Goal: Information Seeking & Learning: Learn about a topic

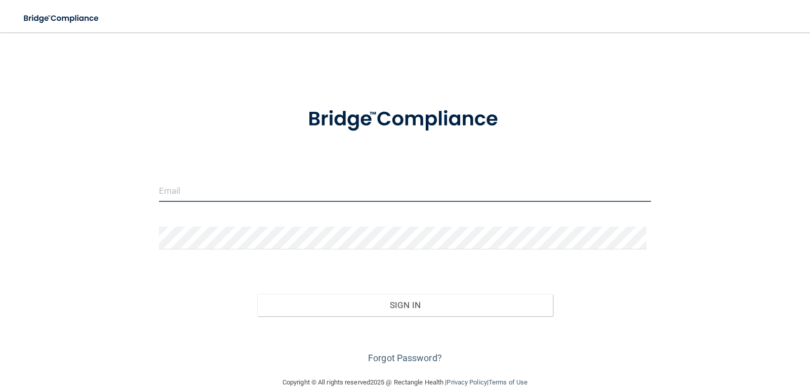
click at [232, 194] on input "email" at bounding box center [405, 190] width 492 height 23
type input "Jholstine.drholmes@gmail.com"
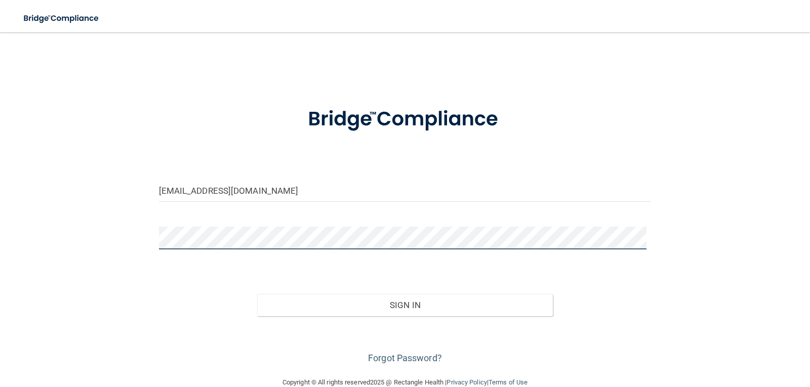
click at [257, 294] on button "Sign In" at bounding box center [405, 305] width 296 height 22
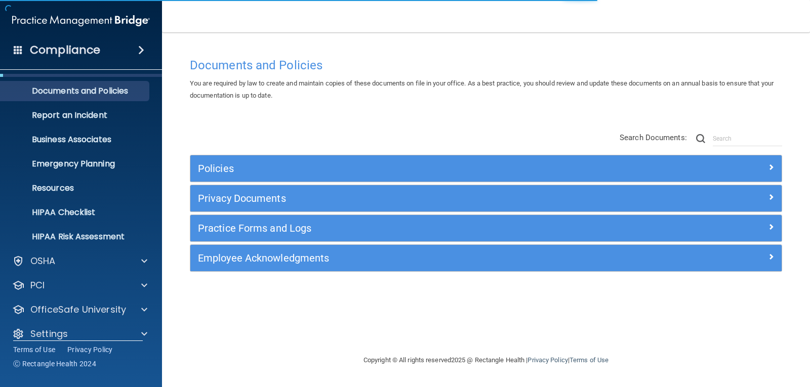
scroll to position [33, 0]
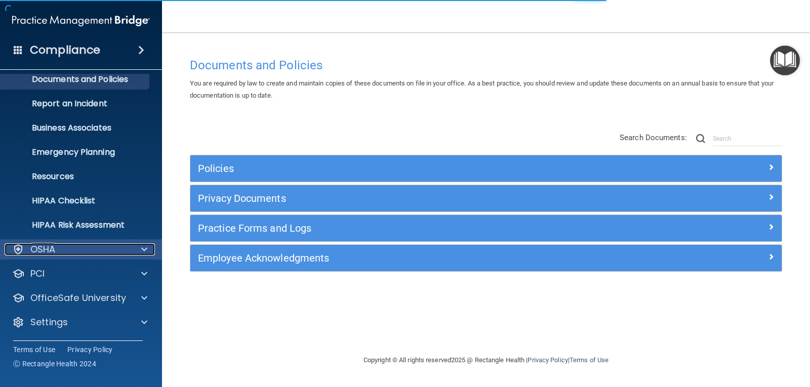
click at [59, 245] on div "OSHA" at bounding box center [67, 249] width 125 height 12
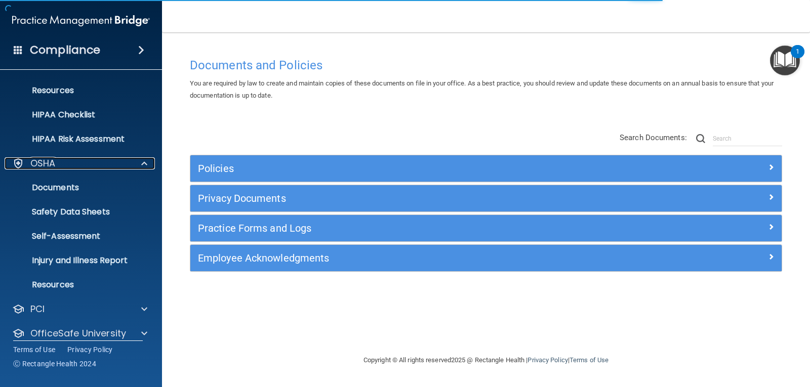
scroll to position [154, 0]
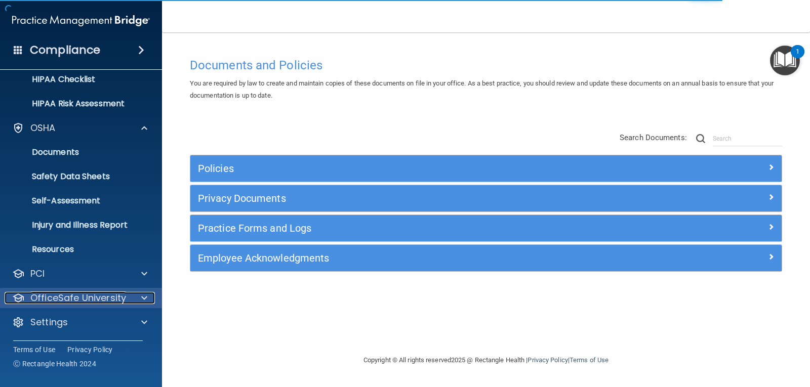
click at [61, 294] on p "OfficeSafe University" at bounding box center [78, 298] width 96 height 12
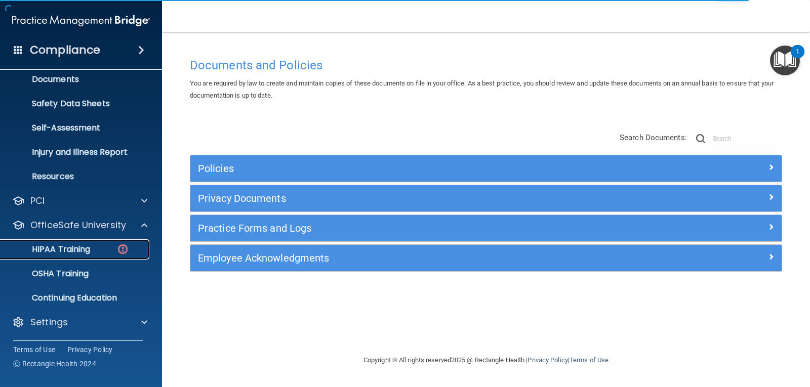
click at [77, 244] on p "HIPAA Training" at bounding box center [48, 249] width 83 height 10
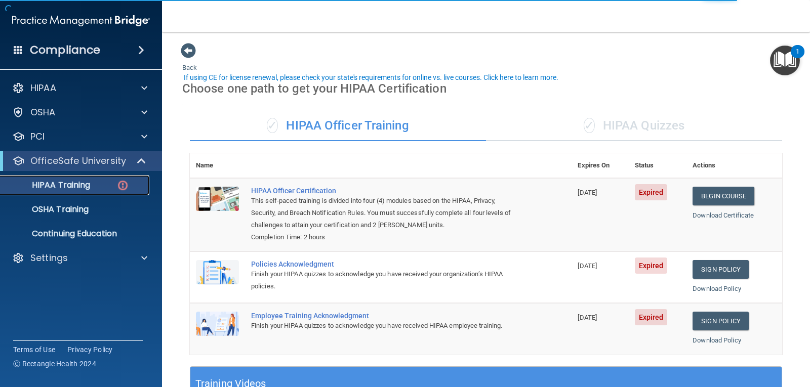
scroll to position [51, 0]
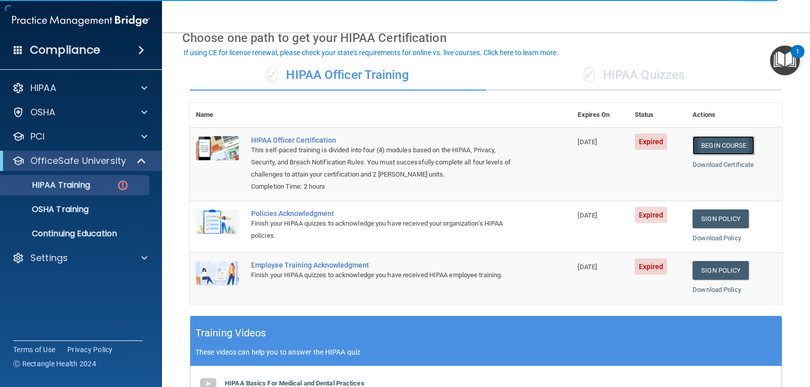
click at [711, 142] on link "Begin Course" at bounding box center [723, 145] width 62 height 19
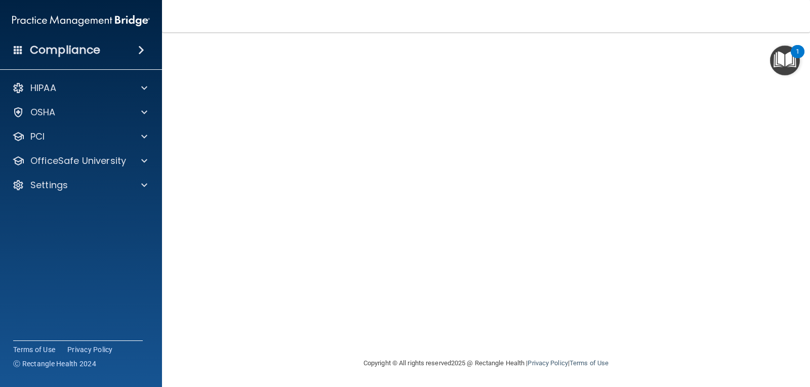
scroll to position [64, 0]
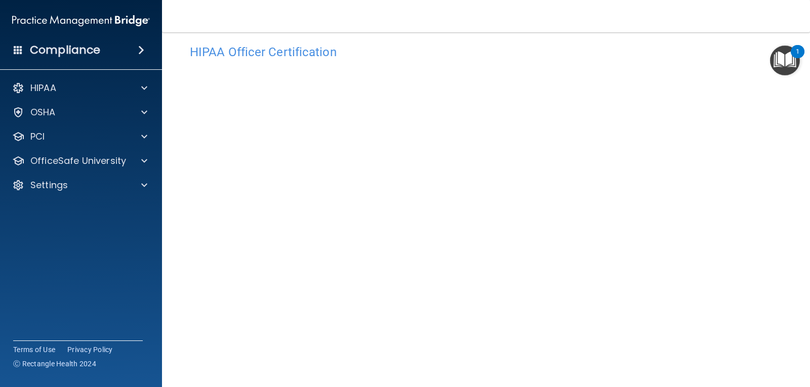
scroll to position [64, 0]
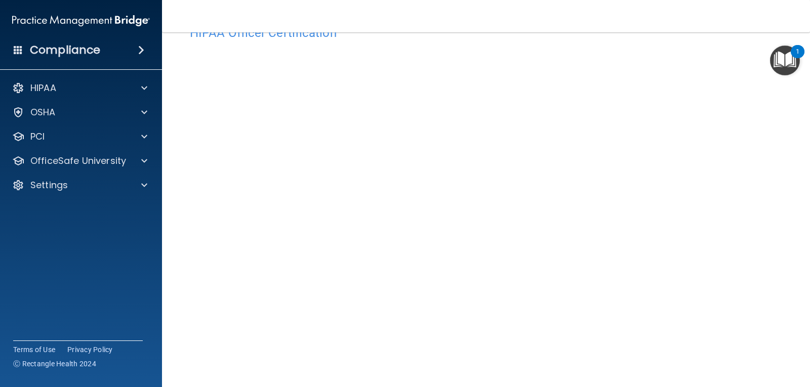
scroll to position [51, 0]
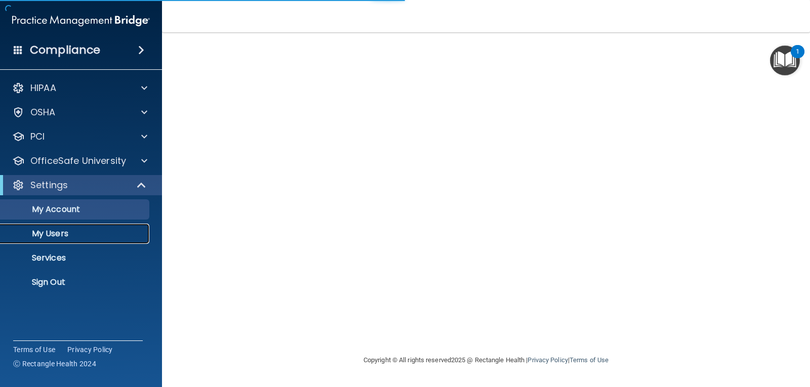
click at [46, 238] on p "My Users" at bounding box center [76, 234] width 138 height 10
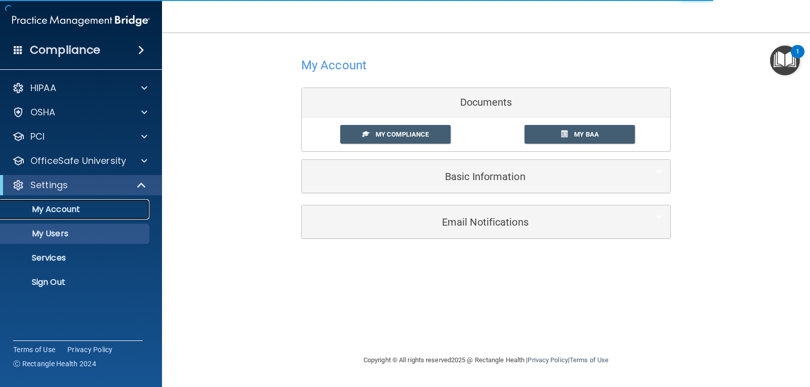
click at [57, 219] on link "My Account" at bounding box center [69, 209] width 159 height 20
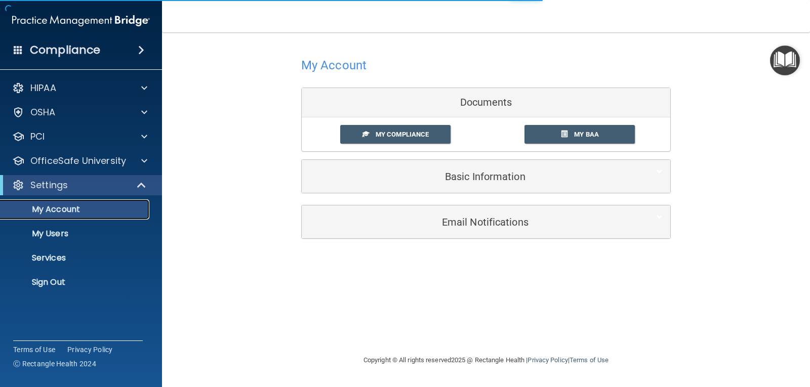
click at [59, 211] on p "My Account" at bounding box center [76, 209] width 138 height 10
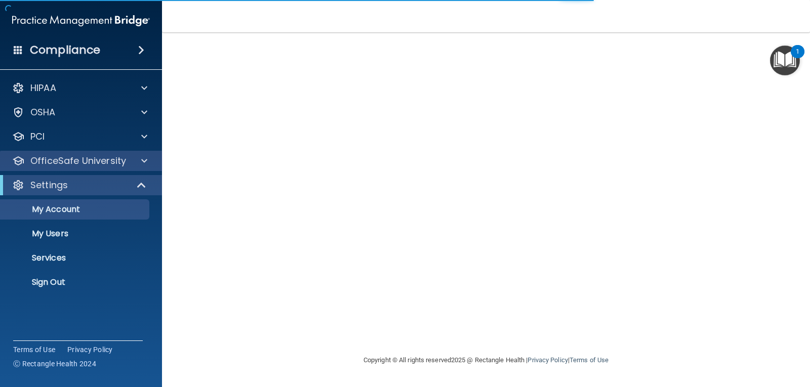
drag, startPoint x: 53, startPoint y: 150, endPoint x: 52, endPoint y: 156, distance: 6.7
click at [53, 151] on div "HIPAA Documents and Policies Report an Incident Business Associates Emergency P…" at bounding box center [81, 187] width 162 height 227
click at [52, 157] on p "OfficeSafe University" at bounding box center [78, 161] width 96 height 12
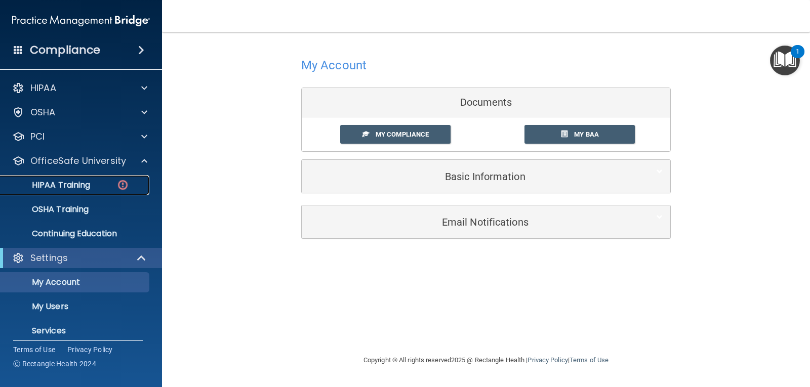
click at [64, 183] on p "HIPAA Training" at bounding box center [48, 185] width 83 height 10
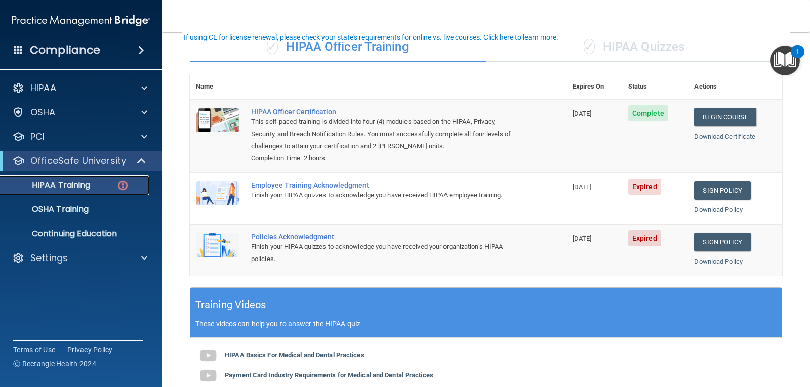
scroll to position [101, 0]
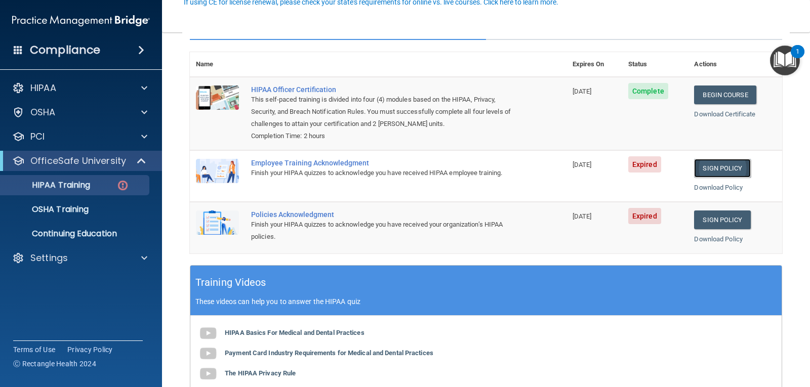
click at [715, 164] on link "Sign Policy" at bounding box center [722, 168] width 56 height 19
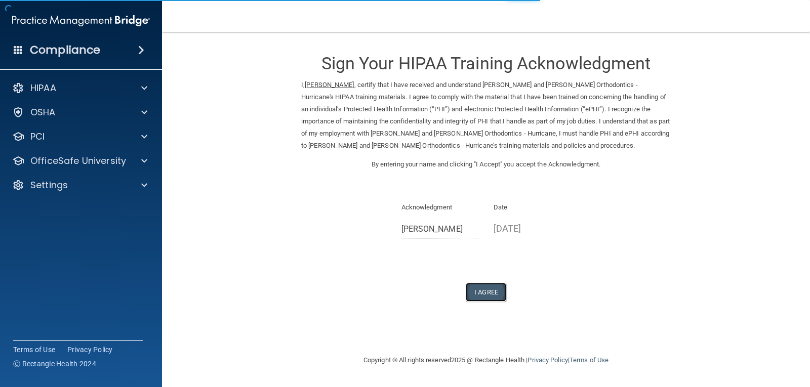
click at [477, 290] on button "I Agree" at bounding box center [486, 292] width 40 height 19
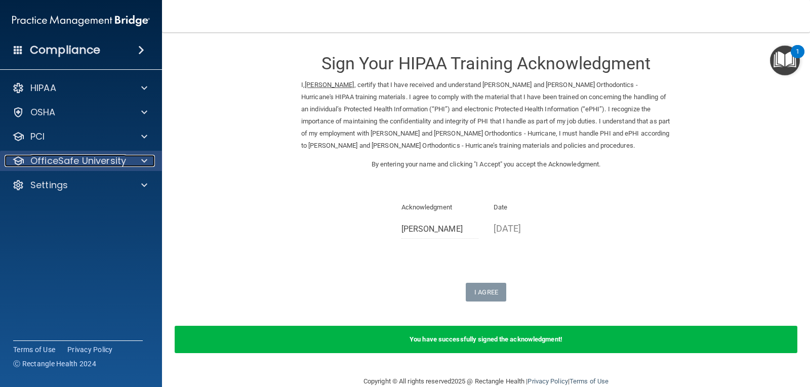
click at [84, 159] on p "OfficeSafe University" at bounding box center [78, 161] width 96 height 12
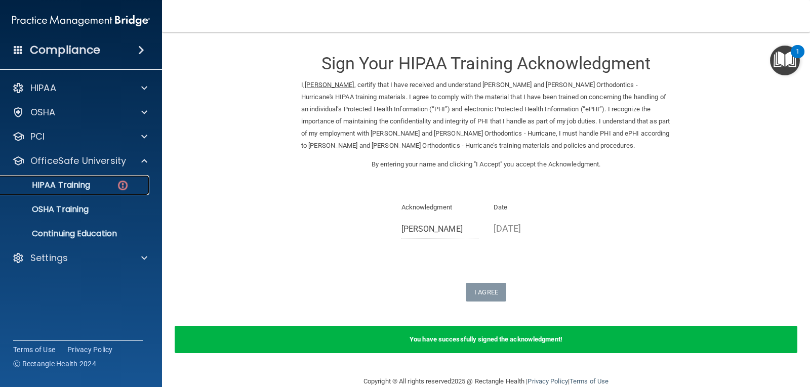
click at [72, 185] on p "HIPAA Training" at bounding box center [48, 185] width 83 height 10
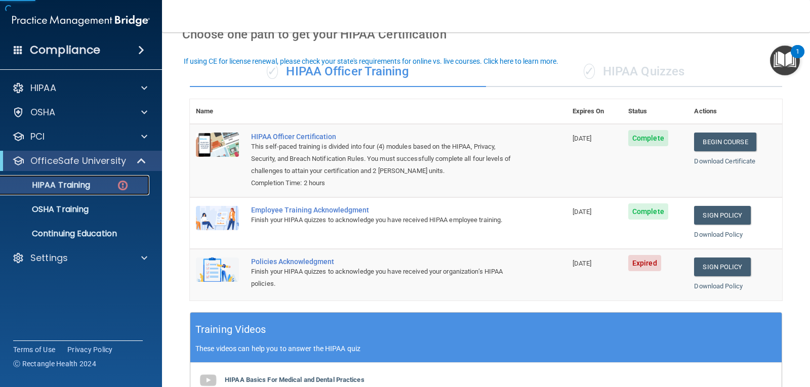
scroll to position [101, 0]
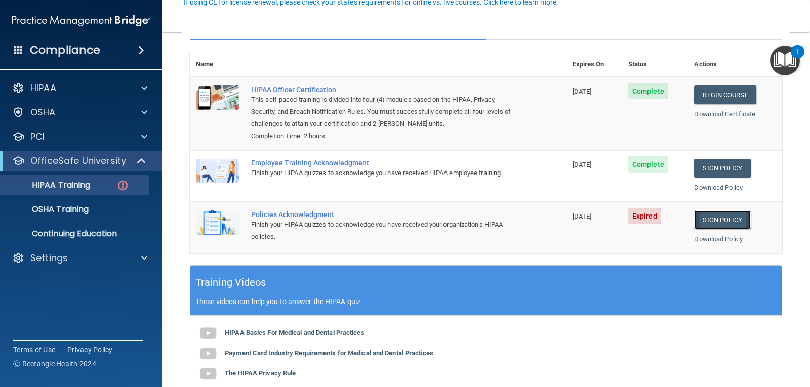
click at [702, 222] on link "Sign Policy" at bounding box center [722, 220] width 56 height 19
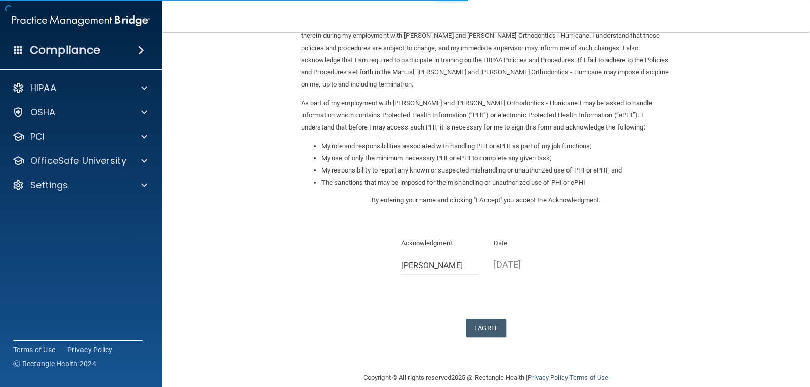
scroll to position [76, 0]
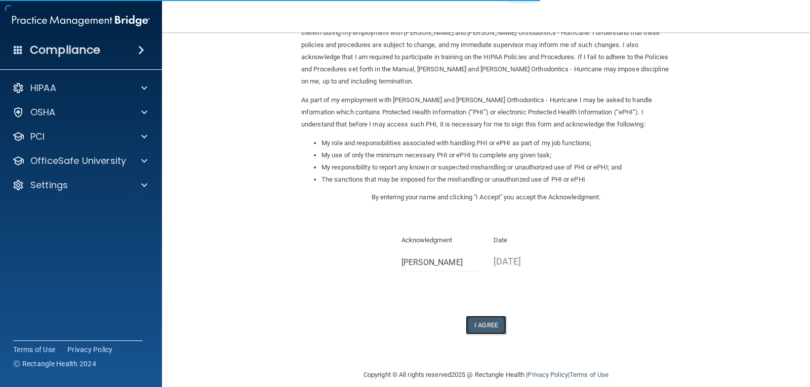
click at [470, 316] on button "I Agree" at bounding box center [486, 325] width 40 height 19
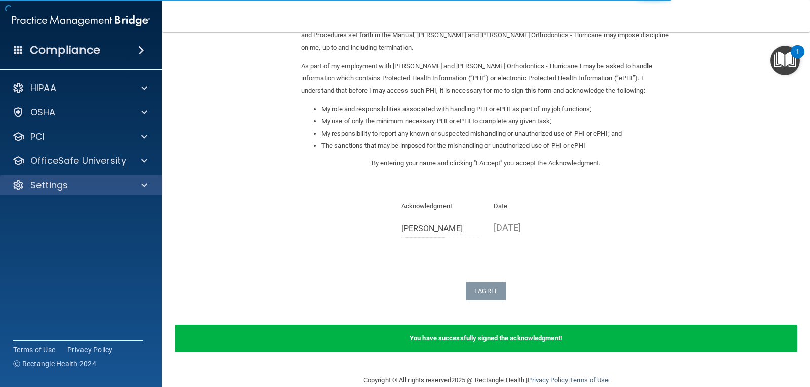
scroll to position [116, 0]
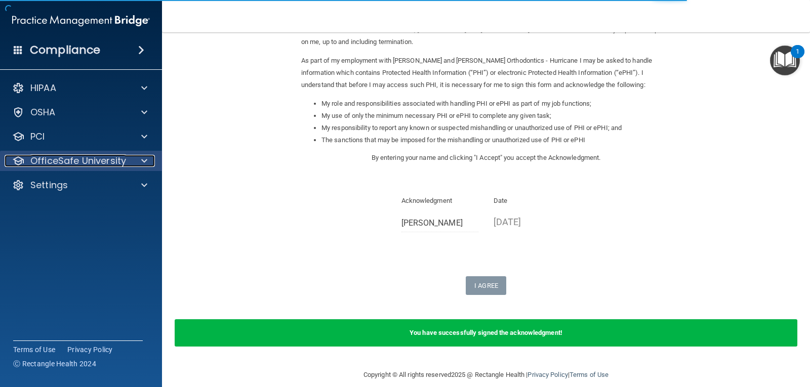
click at [49, 157] on p "OfficeSafe University" at bounding box center [78, 161] width 96 height 12
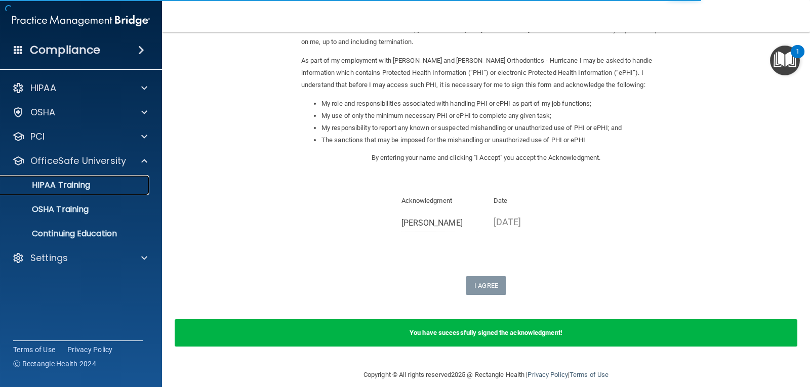
click at [71, 181] on p "HIPAA Training" at bounding box center [48, 185] width 83 height 10
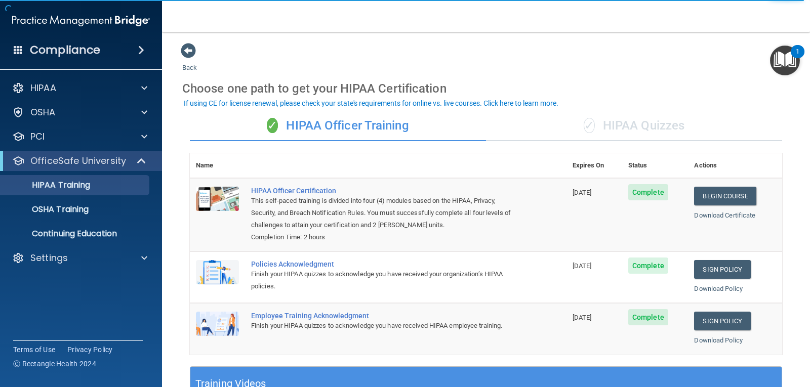
click at [600, 125] on div "✓ HIPAA Quizzes" at bounding box center [634, 126] width 296 height 30
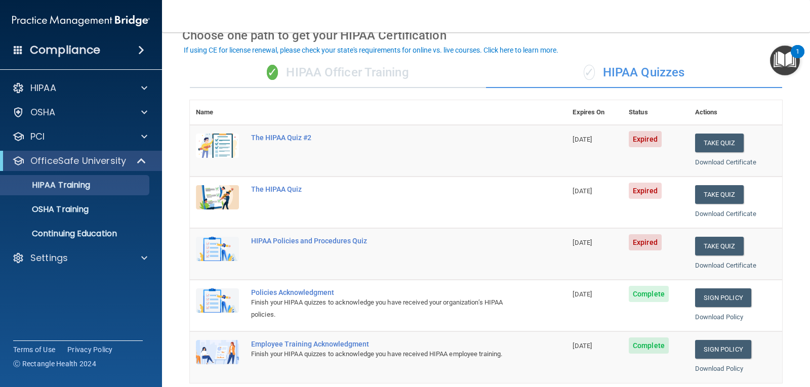
scroll to position [51, 0]
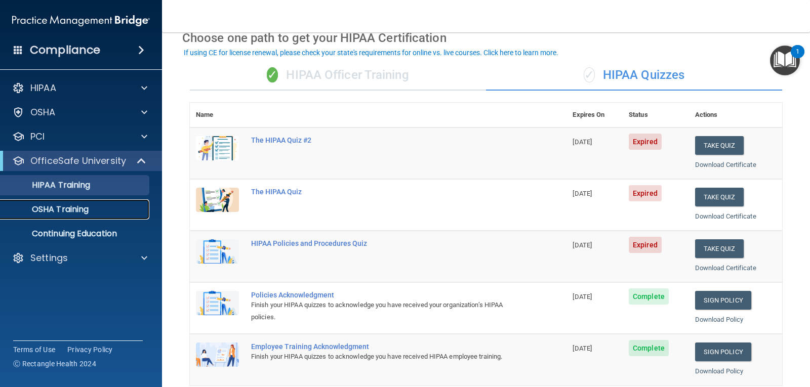
click at [67, 209] on p "OSHA Training" at bounding box center [48, 209] width 82 height 10
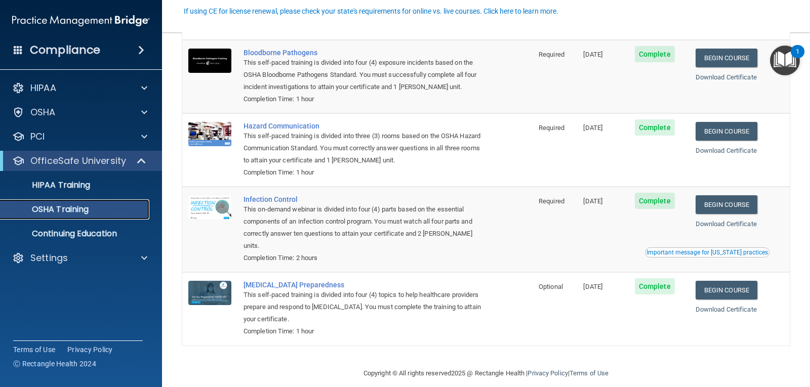
scroll to position [74, 0]
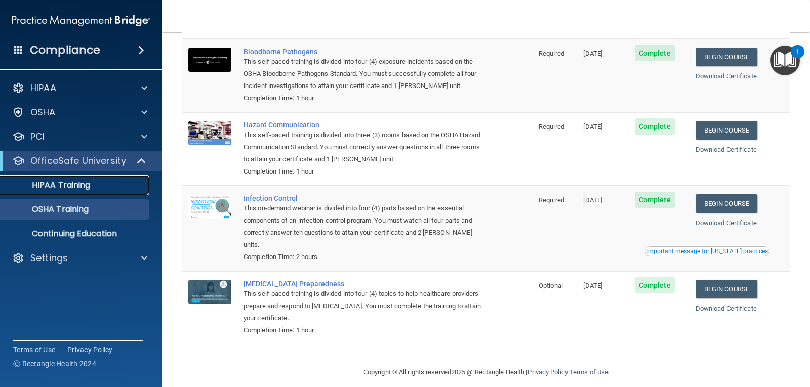
click at [50, 186] on p "HIPAA Training" at bounding box center [48, 185] width 83 height 10
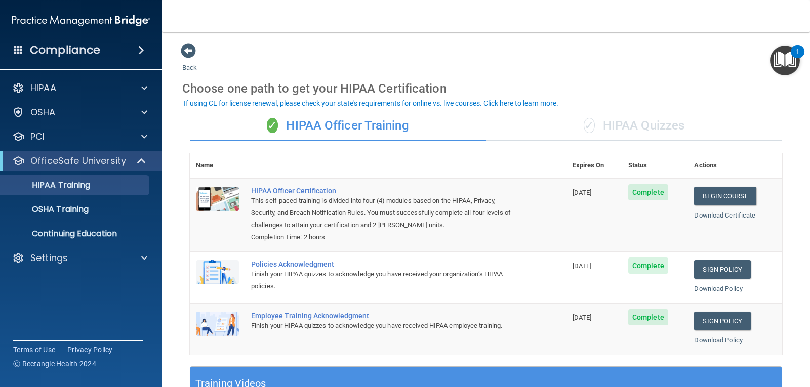
click at [594, 122] on div "✓ HIPAA Quizzes" at bounding box center [634, 126] width 296 height 30
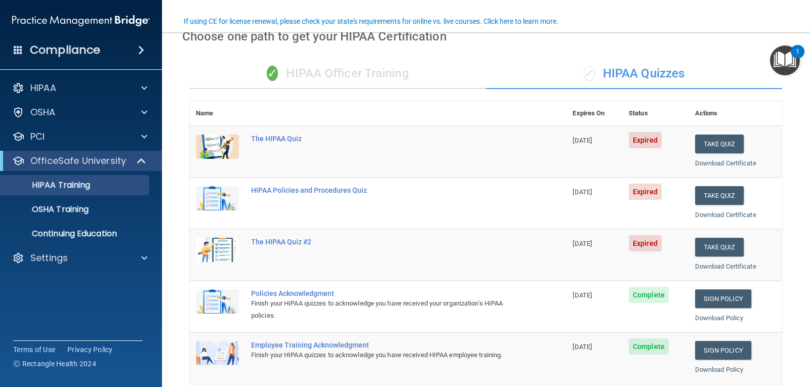
scroll to position [101, 0]
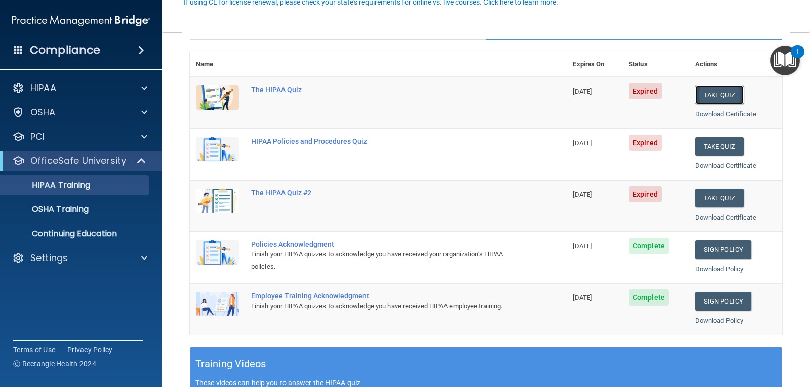
click at [708, 93] on button "Take Quiz" at bounding box center [719, 95] width 49 height 19
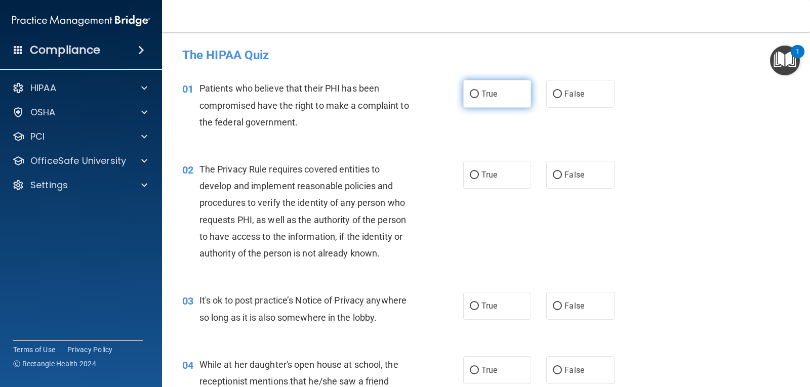
click at [471, 93] on input "True" at bounding box center [474, 95] width 9 height 8
radio input "true"
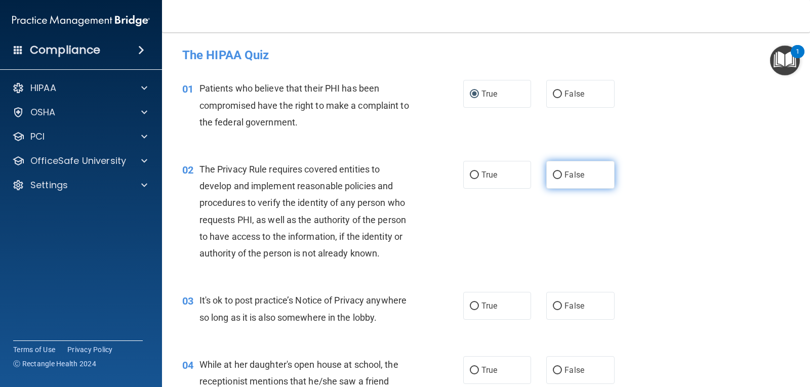
click at [556, 178] on input "False" at bounding box center [557, 176] width 9 height 8
radio input "true"
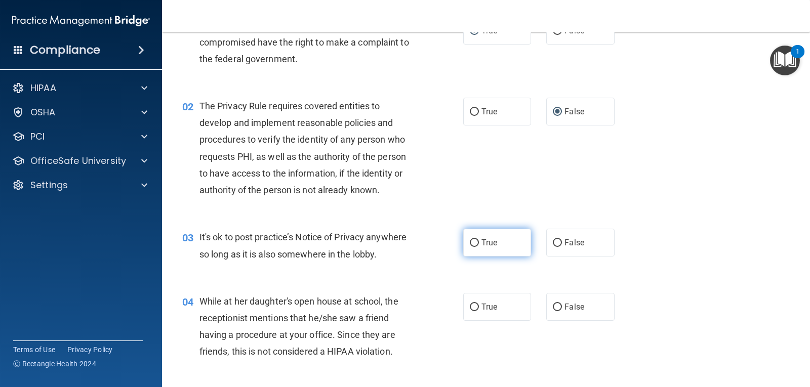
scroll to position [101, 0]
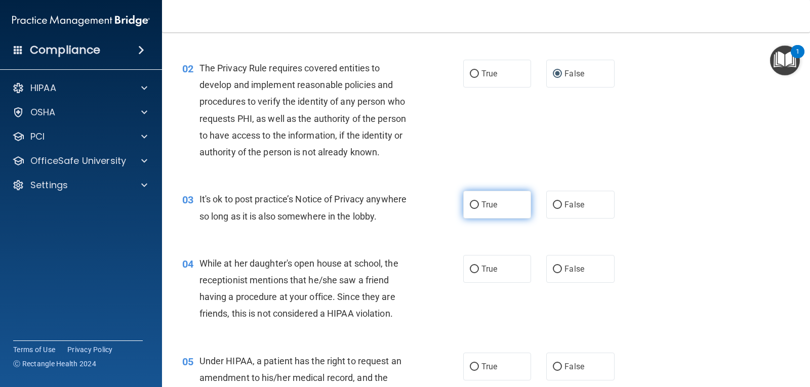
click at [470, 201] on input "True" at bounding box center [474, 205] width 9 height 8
radio input "true"
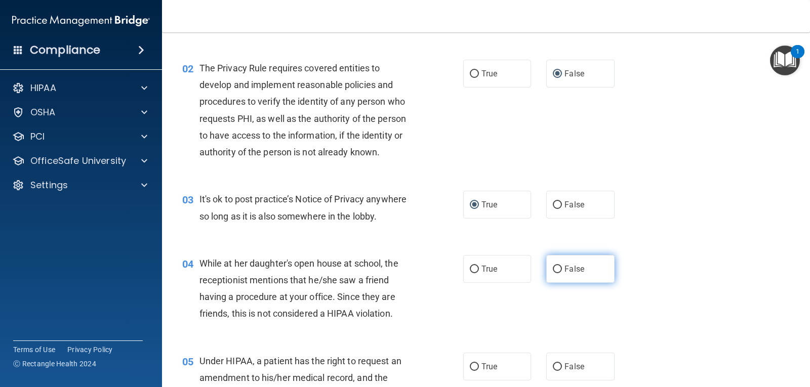
click at [554, 266] on input "False" at bounding box center [557, 270] width 9 height 8
radio input "true"
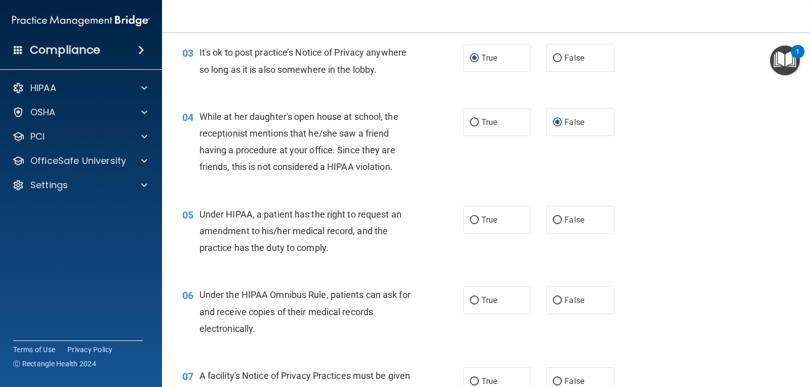
scroll to position [253, 0]
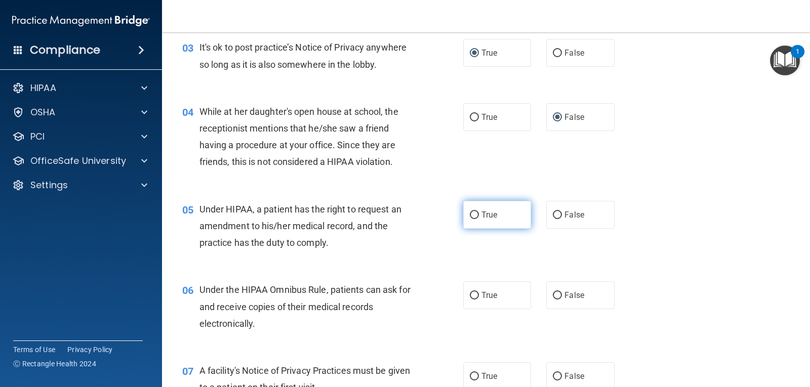
click at [488, 216] on span "True" at bounding box center [489, 215] width 16 height 10
click at [479, 216] on input "True" at bounding box center [474, 216] width 9 height 8
radio input "true"
click at [575, 303] on label "False" at bounding box center [580, 295] width 68 height 28
click at [562, 300] on input "False" at bounding box center [557, 296] width 9 height 8
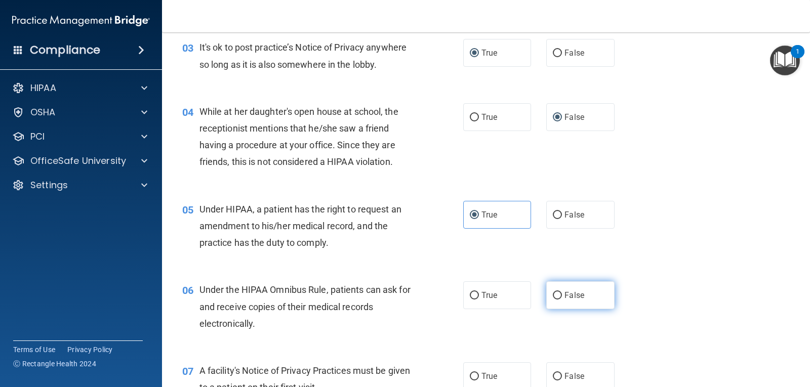
radio input "true"
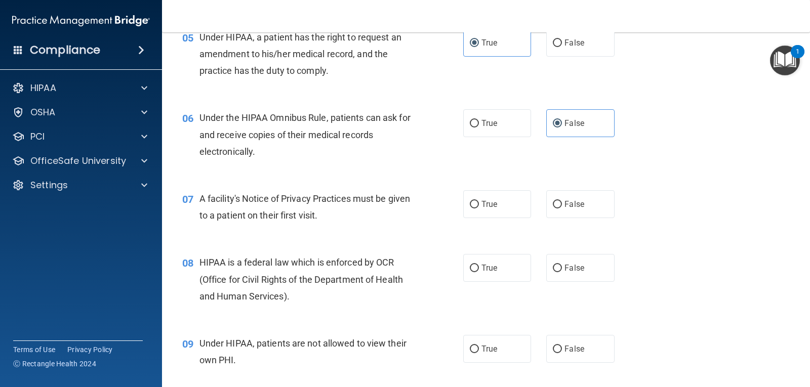
scroll to position [455, 0]
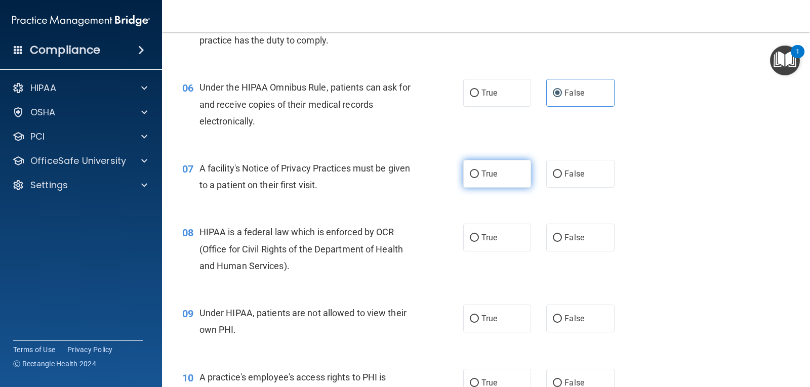
click at [488, 179] on label "True" at bounding box center [497, 174] width 68 height 28
click at [479, 178] on input "True" at bounding box center [474, 175] width 9 height 8
radio input "true"
click at [557, 239] on input "False" at bounding box center [557, 238] width 9 height 8
radio input "true"
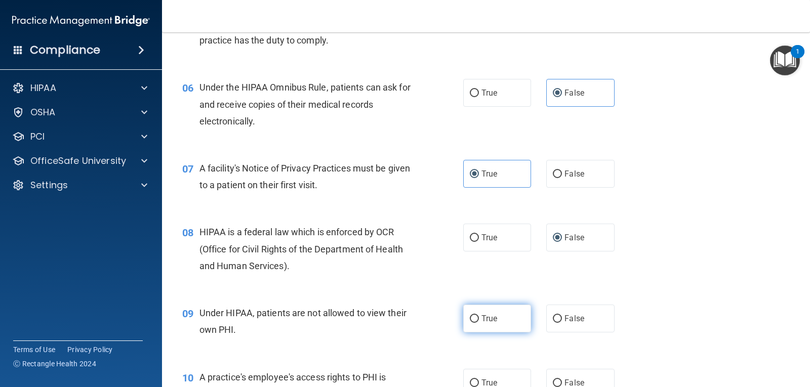
click at [470, 316] on input "True" at bounding box center [474, 319] width 9 height 8
radio input "true"
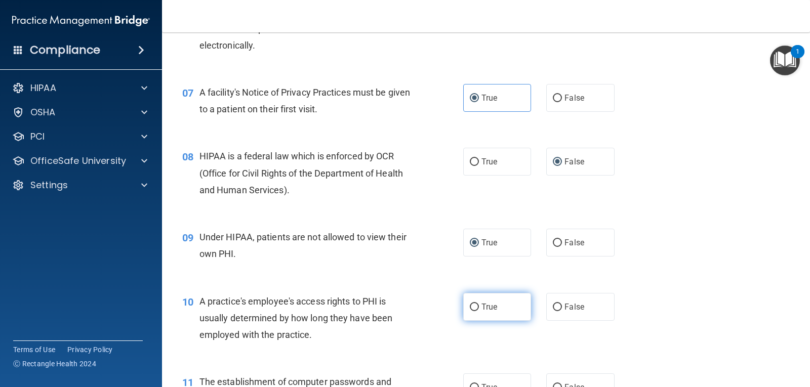
scroll to position [607, 0]
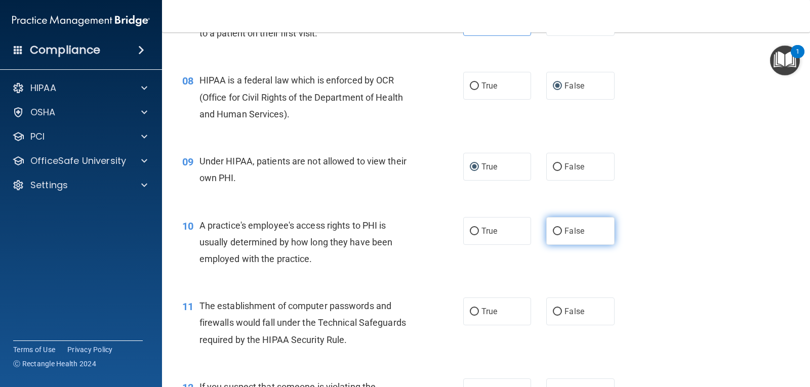
click at [556, 229] on input "False" at bounding box center [557, 232] width 9 height 8
radio input "true"
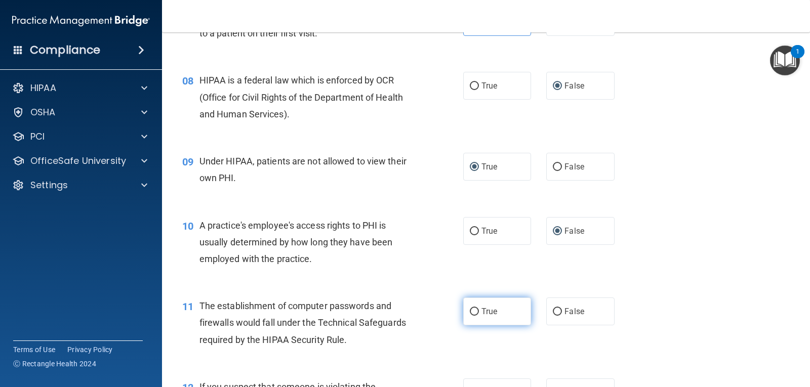
click at [506, 303] on label "True" at bounding box center [497, 312] width 68 height 28
click at [479, 308] on input "True" at bounding box center [474, 312] width 9 height 8
radio input "true"
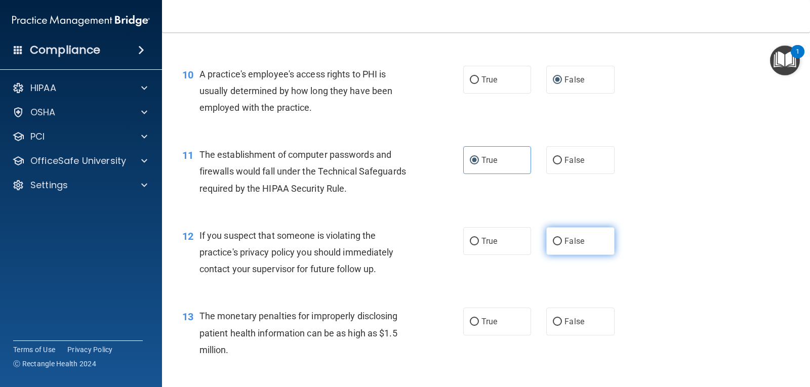
scroll to position [759, 0]
click at [556, 242] on input "False" at bounding box center [557, 241] width 9 height 8
radio input "true"
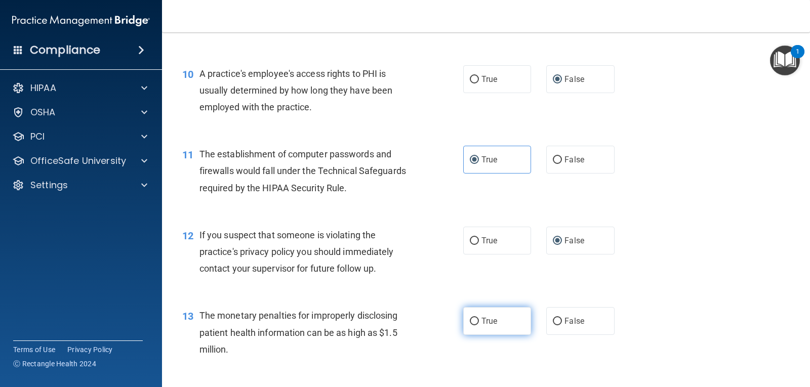
click at [495, 324] on label "True" at bounding box center [497, 321] width 68 height 28
click at [479, 324] on input "True" at bounding box center [474, 322] width 9 height 8
radio input "true"
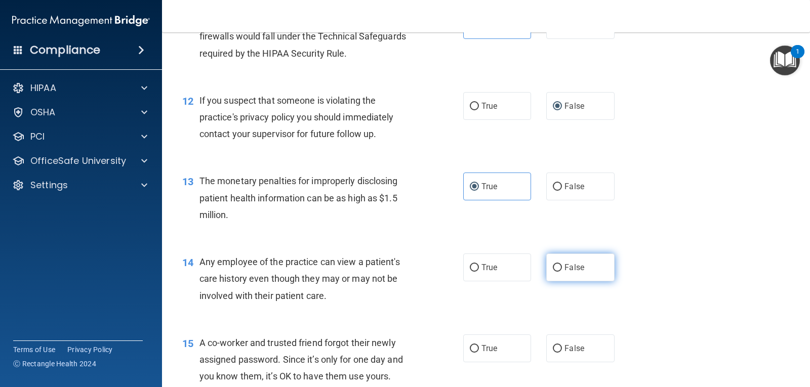
scroll to position [911, 0]
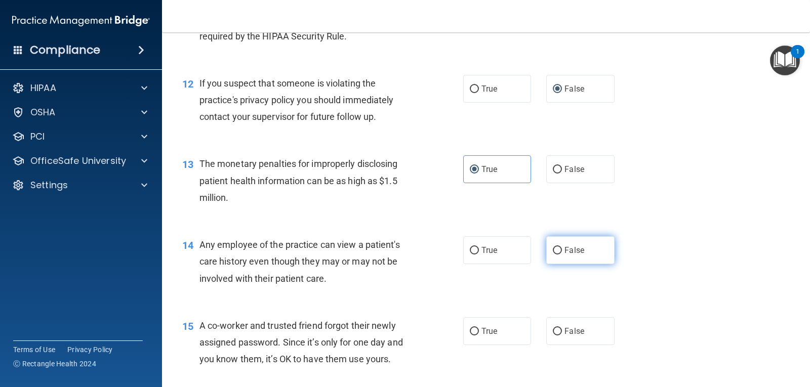
click at [564, 252] on span "False" at bounding box center [574, 250] width 20 height 10
click at [562, 252] on input "False" at bounding box center [557, 251] width 9 height 8
radio input "true"
click at [495, 328] on label "True" at bounding box center [497, 331] width 68 height 28
click at [479, 328] on input "True" at bounding box center [474, 332] width 9 height 8
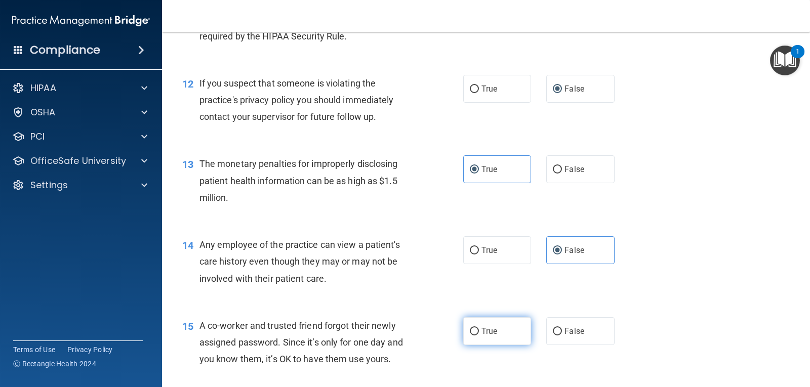
radio input "true"
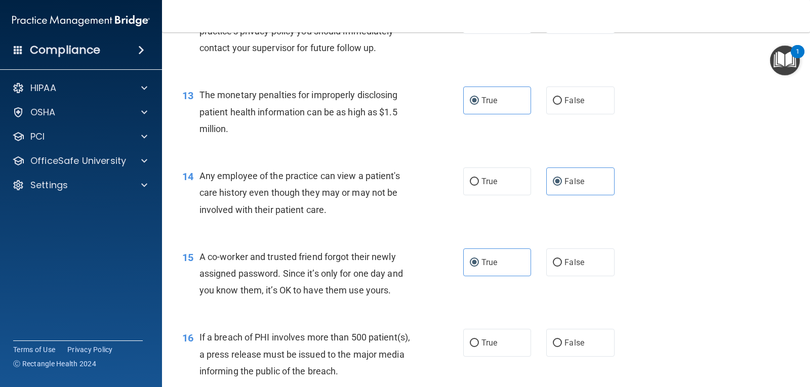
scroll to position [1063, 0]
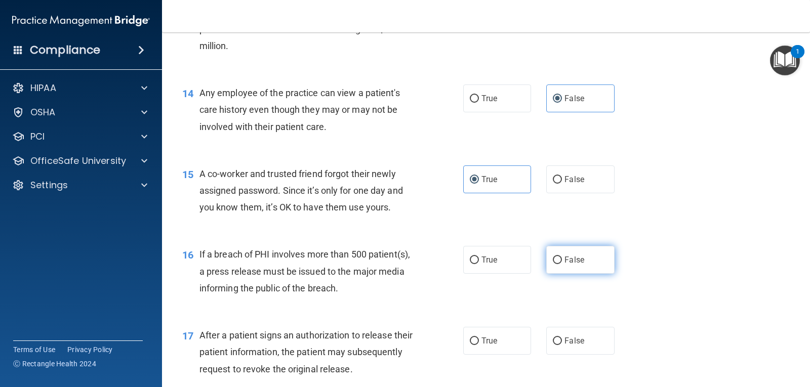
click at [564, 263] on span "False" at bounding box center [574, 260] width 20 height 10
click at [562, 263] on input "False" at bounding box center [557, 261] width 9 height 8
radio input "true"
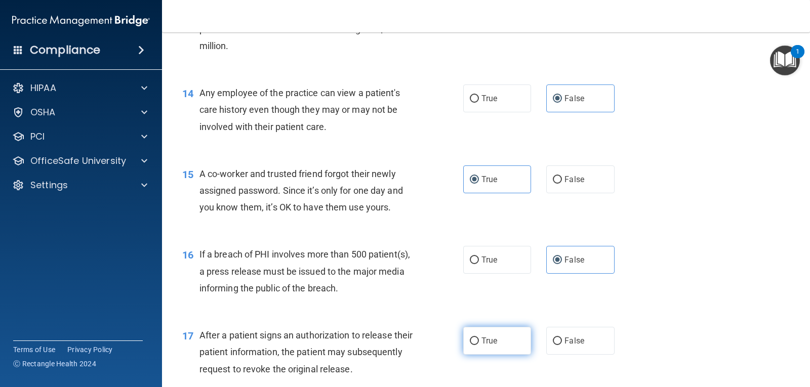
click at [504, 340] on label "True" at bounding box center [497, 341] width 68 height 28
click at [479, 340] on input "True" at bounding box center [474, 342] width 9 height 8
radio input "true"
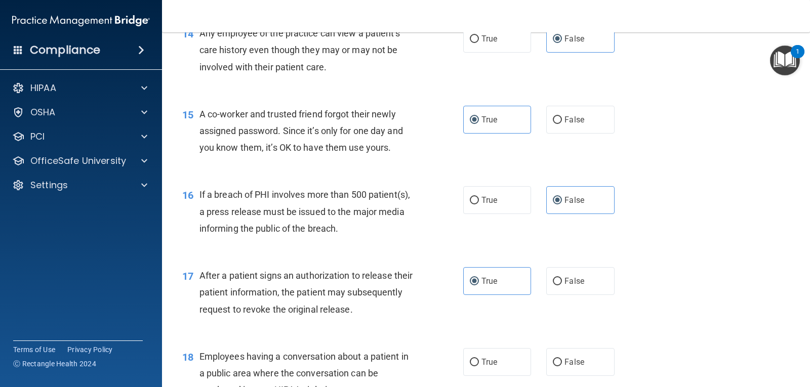
scroll to position [1215, 0]
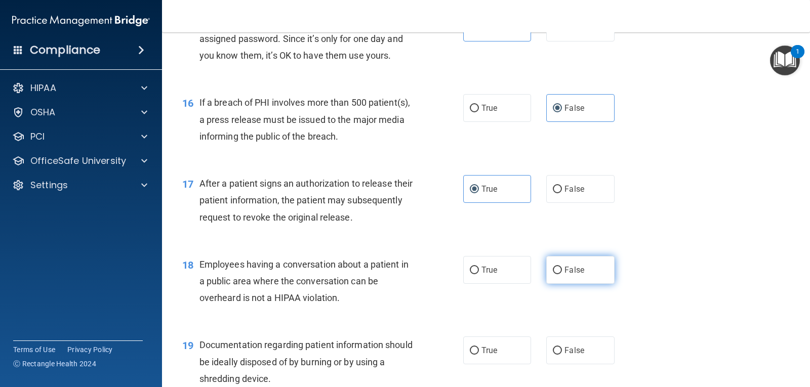
click at [553, 271] on input "False" at bounding box center [557, 271] width 9 height 8
radio input "true"
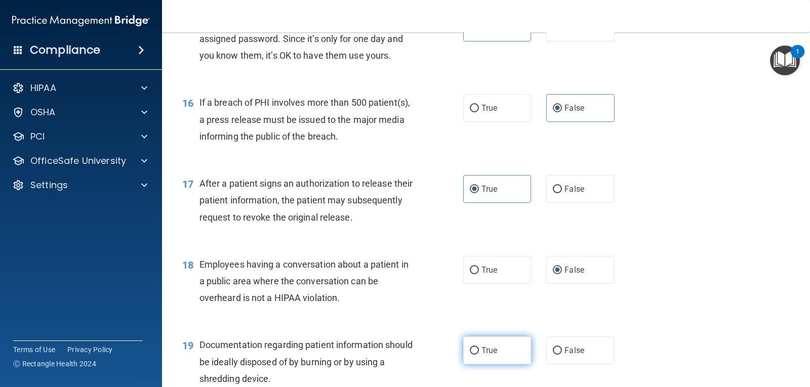
click at [489, 356] on label "True" at bounding box center [497, 351] width 68 height 28
click at [479, 355] on input "True" at bounding box center [474, 351] width 9 height 8
radio input "true"
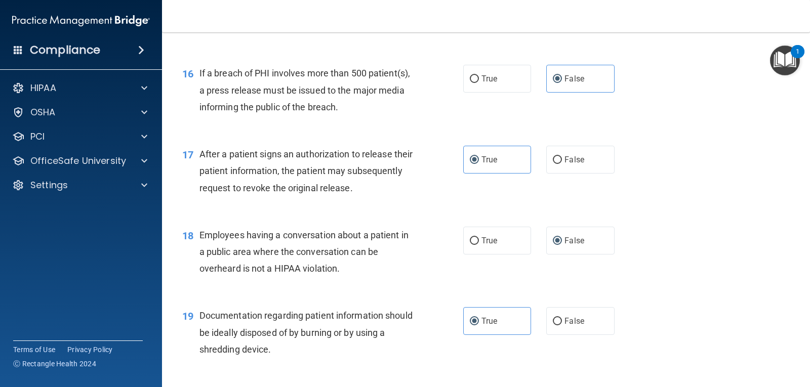
scroll to position [1366, 0]
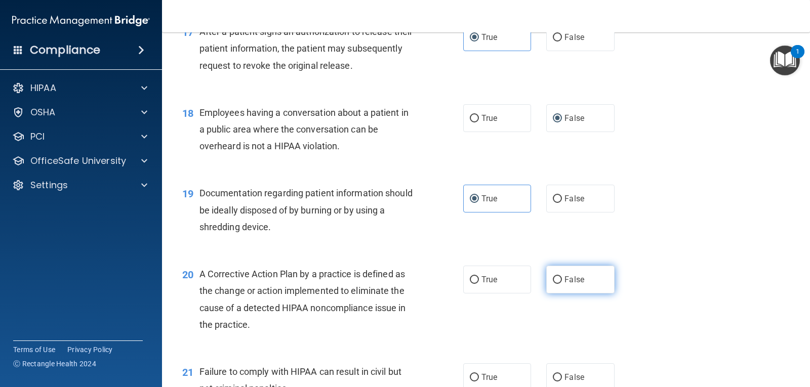
click at [564, 283] on span "False" at bounding box center [574, 280] width 20 height 10
click at [562, 283] on input "False" at bounding box center [557, 280] width 9 height 8
radio input "true"
click at [494, 379] on label "True" at bounding box center [497, 377] width 68 height 28
click at [479, 379] on input "True" at bounding box center [474, 378] width 9 height 8
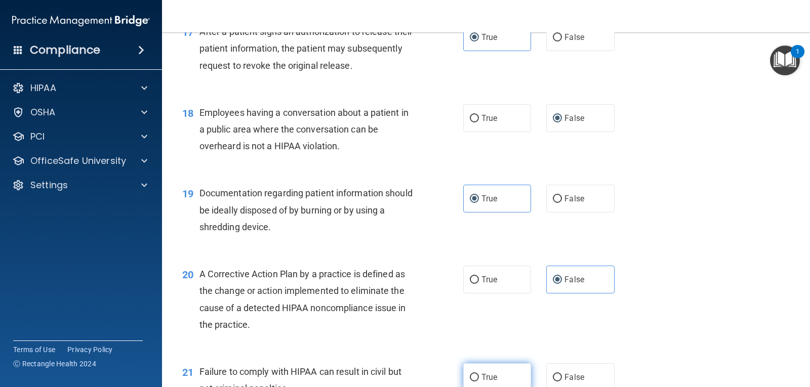
radio input "true"
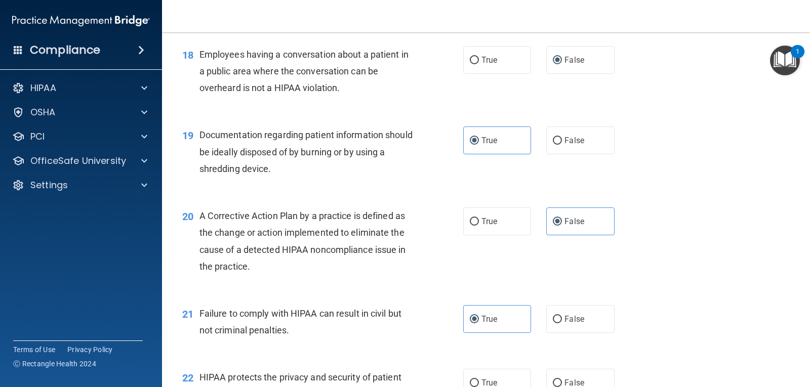
scroll to position [1518, 0]
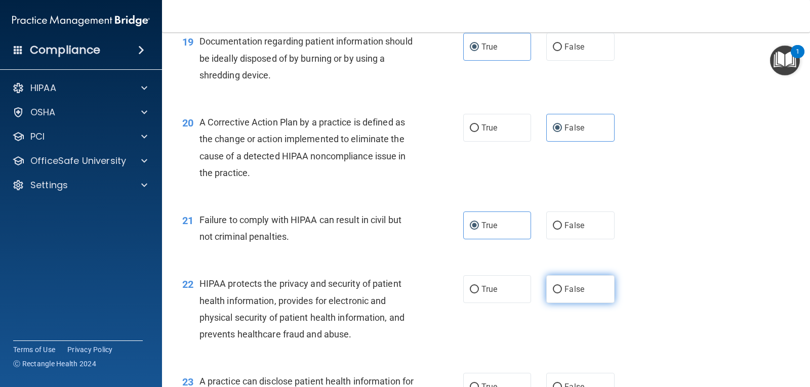
click at [553, 286] on input "False" at bounding box center [557, 290] width 9 height 8
radio input "true"
click at [490, 379] on label "True" at bounding box center [497, 387] width 68 height 28
click at [479, 384] on input "True" at bounding box center [474, 388] width 9 height 8
radio input "true"
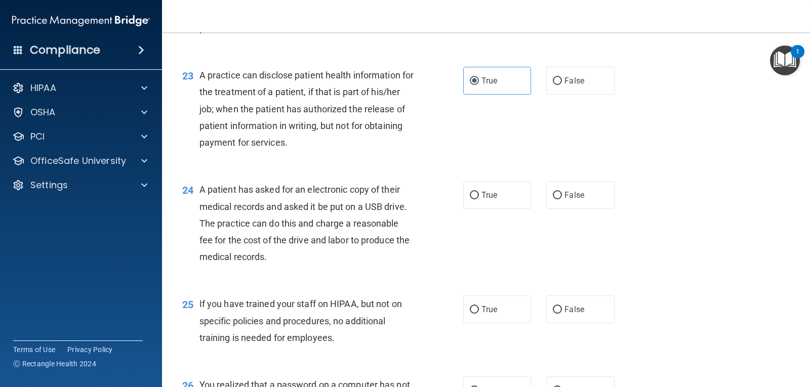
scroll to position [1826, 0]
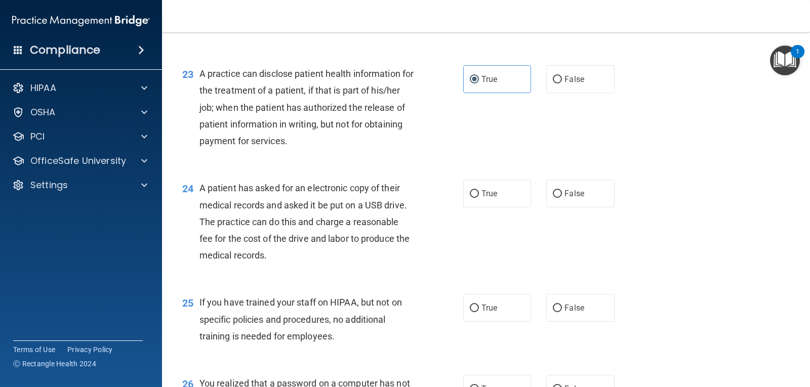
click at [562, 204] on label "False" at bounding box center [580, 194] width 68 height 28
click at [562, 198] on input "False" at bounding box center [557, 194] width 9 height 8
radio input "true"
click at [495, 314] on label "True" at bounding box center [497, 308] width 68 height 28
click at [479, 312] on input "True" at bounding box center [474, 309] width 9 height 8
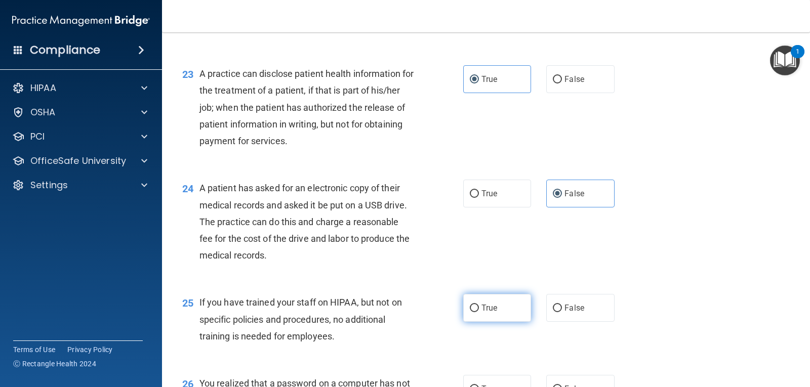
radio input "true"
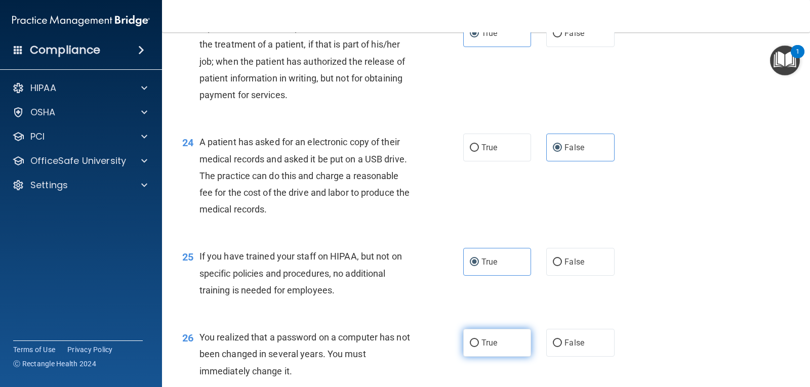
scroll to position [1927, 0]
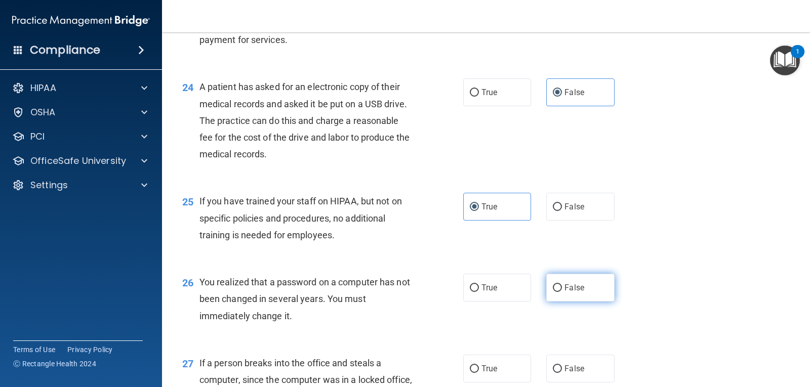
click at [565, 286] on span "False" at bounding box center [574, 288] width 20 height 10
click at [562, 286] on input "False" at bounding box center [557, 288] width 9 height 8
radio input "true"
click at [488, 365] on span "True" at bounding box center [489, 369] width 16 height 10
click at [479, 365] on input "True" at bounding box center [474, 369] width 9 height 8
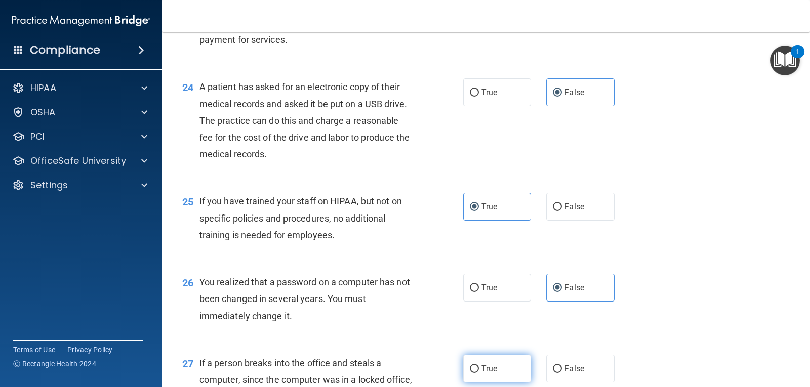
radio input "true"
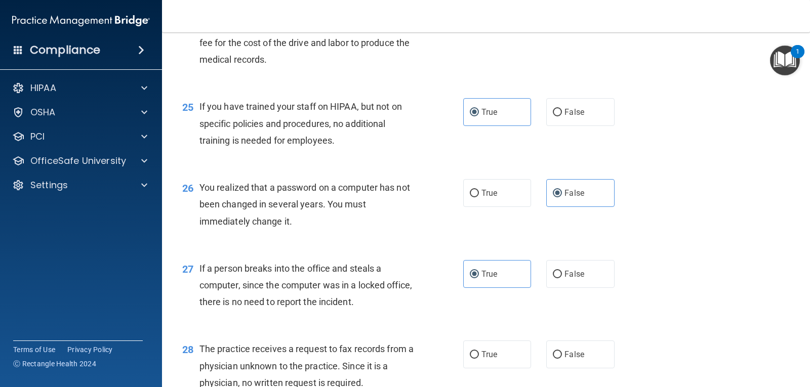
scroll to position [2079, 0]
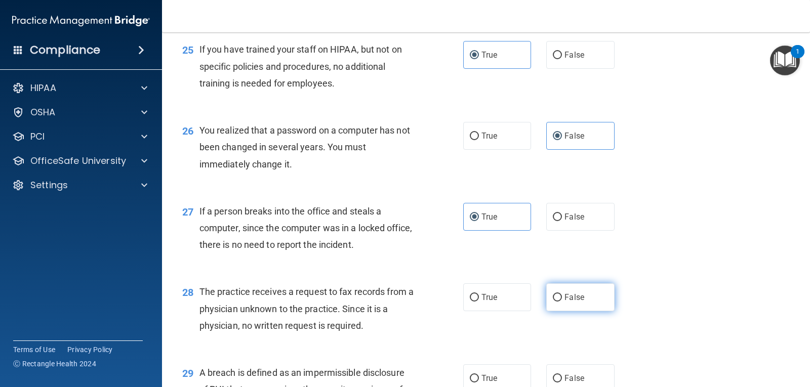
click at [558, 301] on label "False" at bounding box center [580, 297] width 68 height 28
click at [558, 301] on input "False" at bounding box center [557, 298] width 9 height 8
radio input "true"
click at [507, 373] on label "True" at bounding box center [497, 378] width 68 height 28
click at [479, 375] on input "True" at bounding box center [474, 379] width 9 height 8
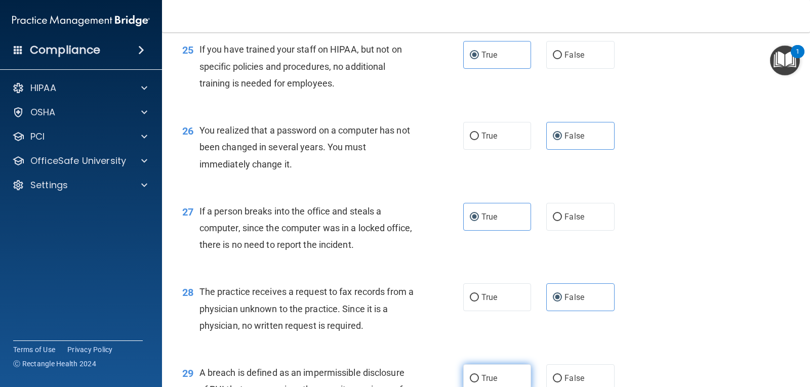
radio input "true"
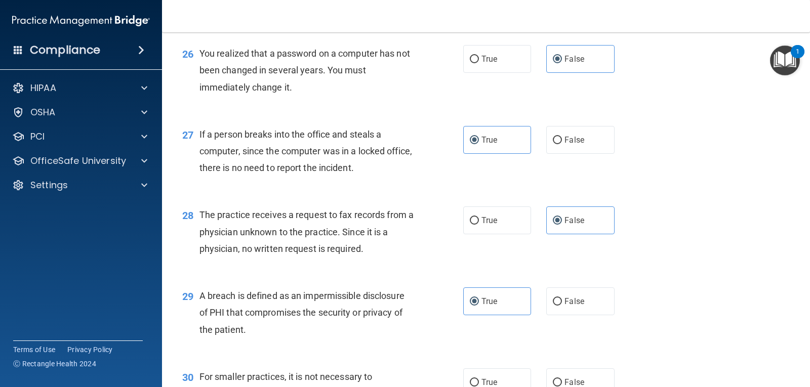
scroll to position [2231, 0]
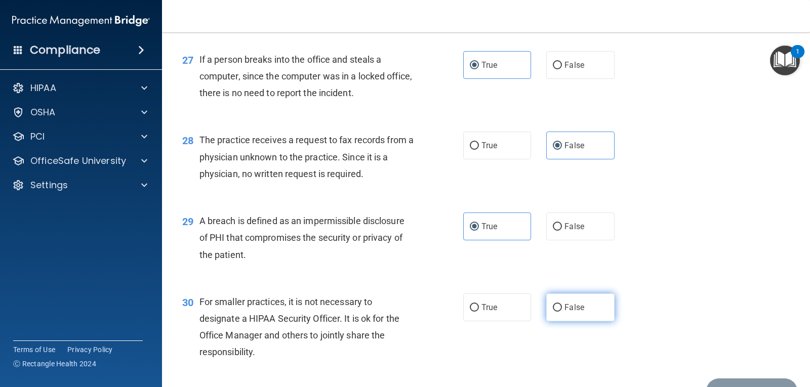
click at [554, 301] on label "False" at bounding box center [580, 308] width 68 height 28
click at [554, 304] on input "False" at bounding box center [557, 308] width 9 height 8
radio input "true"
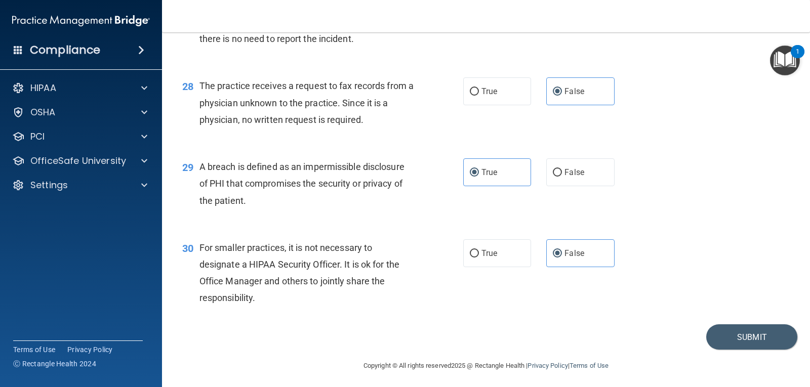
scroll to position [2288, 0]
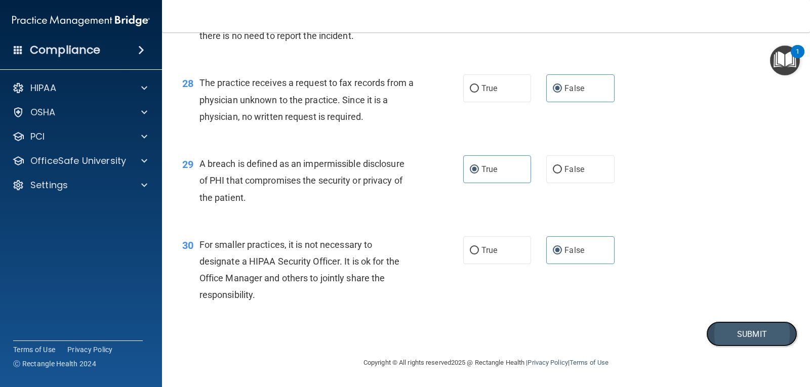
click at [725, 332] on button "Submit" at bounding box center [751, 334] width 91 height 26
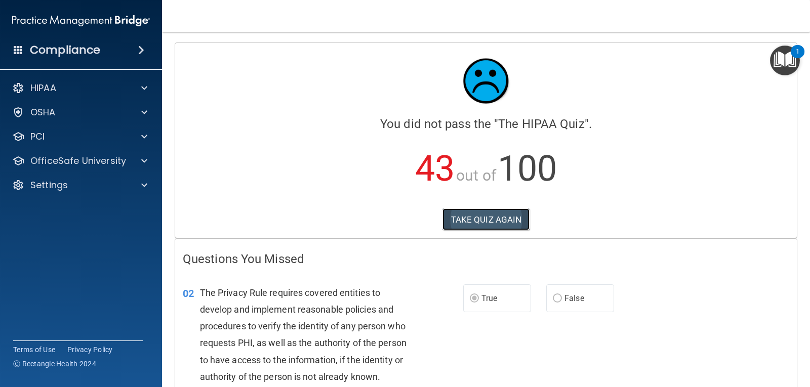
click at [504, 223] on button "TAKE QUIZ AGAIN" at bounding box center [486, 219] width 88 height 22
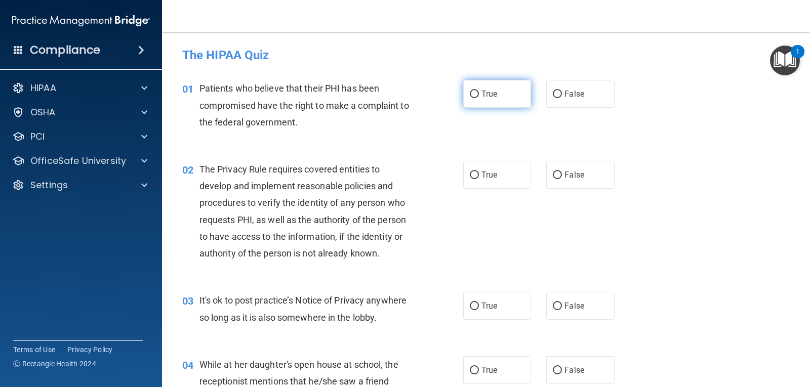
click at [473, 97] on input "True" at bounding box center [474, 95] width 9 height 8
radio input "true"
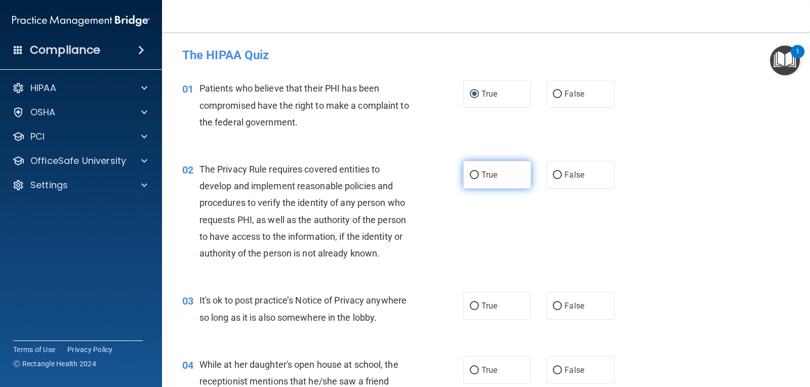
click at [481, 177] on span "True" at bounding box center [489, 175] width 16 height 10
click at [479, 177] on input "True" at bounding box center [474, 176] width 9 height 8
radio input "true"
click at [565, 300] on label "False" at bounding box center [580, 306] width 68 height 28
click at [562, 303] on input "False" at bounding box center [557, 307] width 9 height 8
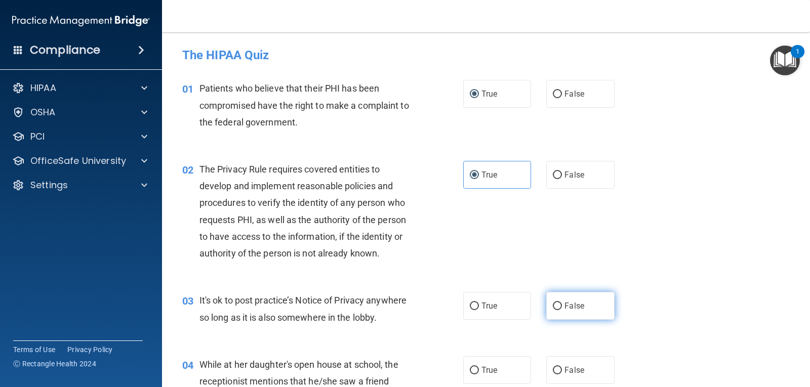
radio input "true"
click at [567, 365] on span "False" at bounding box center [574, 370] width 20 height 10
click at [562, 367] on input "False" at bounding box center [557, 371] width 9 height 8
radio input "true"
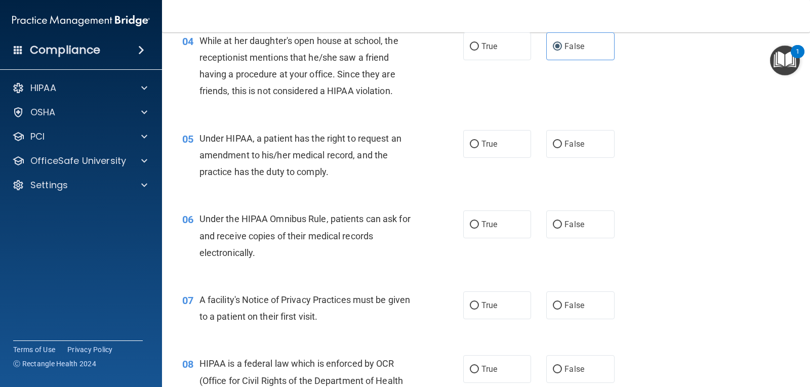
scroll to position [344, 0]
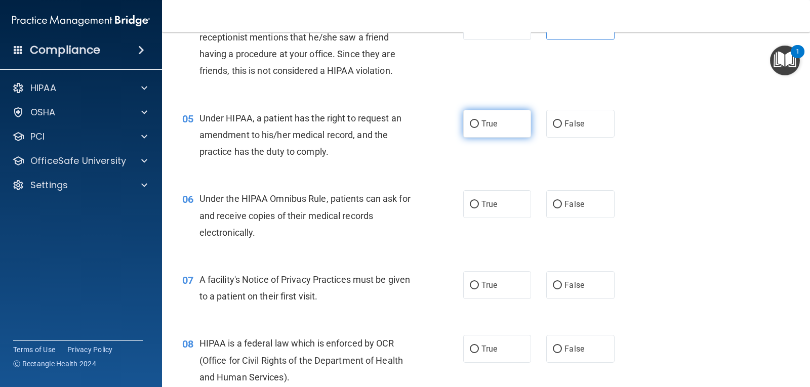
click at [485, 133] on label "True" at bounding box center [497, 124] width 68 height 28
click at [479, 128] on input "True" at bounding box center [474, 124] width 9 height 8
radio input "true"
click at [499, 208] on label "True" at bounding box center [497, 204] width 68 height 28
click at [479, 208] on input "True" at bounding box center [474, 205] width 9 height 8
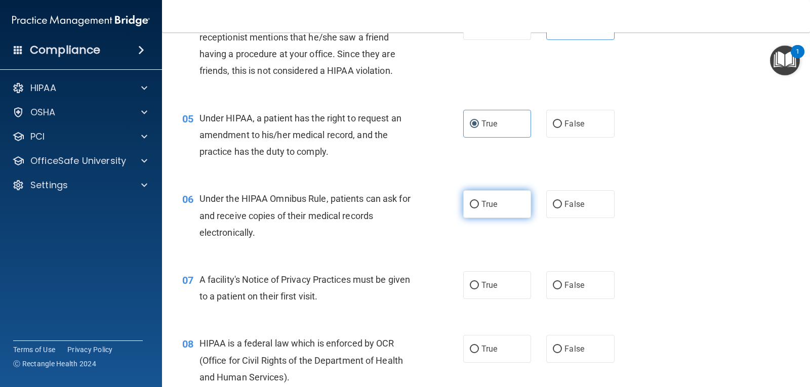
radio input "true"
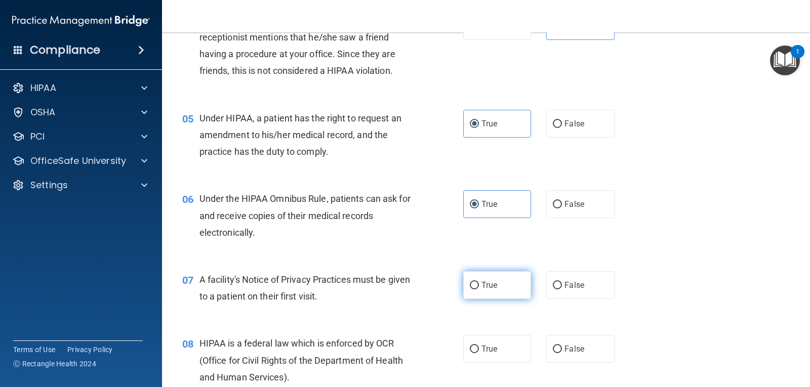
click at [492, 278] on label "True" at bounding box center [497, 285] width 68 height 28
click at [479, 282] on input "True" at bounding box center [474, 286] width 9 height 8
radio input "true"
click at [565, 350] on span "False" at bounding box center [574, 349] width 20 height 10
click at [562, 350] on input "False" at bounding box center [557, 350] width 9 height 8
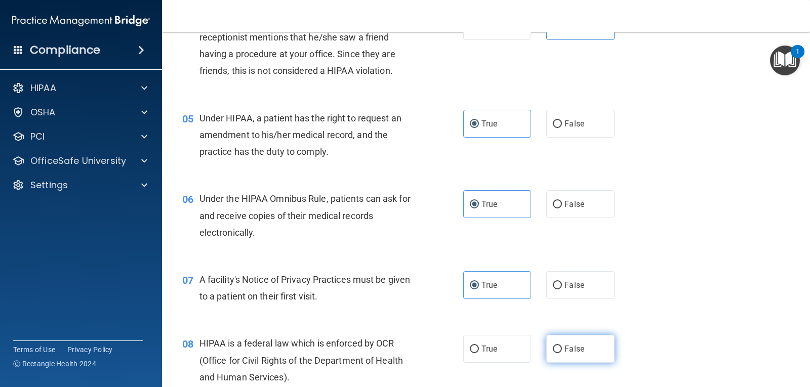
radio input "true"
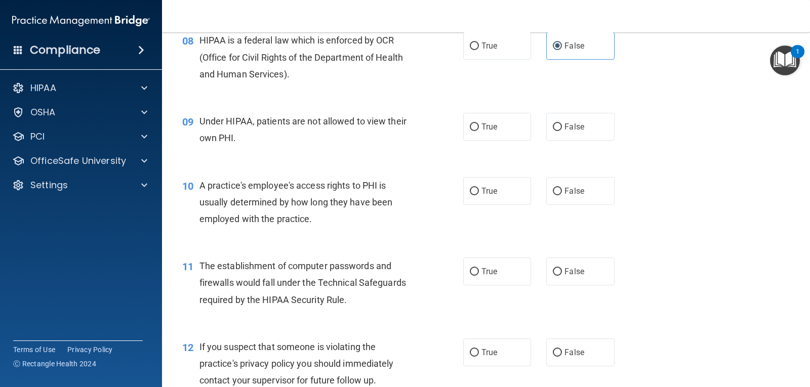
scroll to position [648, 0]
click at [594, 122] on label "False" at bounding box center [580, 126] width 68 height 28
click at [562, 123] on input "False" at bounding box center [557, 127] width 9 height 8
radio input "true"
click at [501, 191] on label "True" at bounding box center [497, 191] width 68 height 28
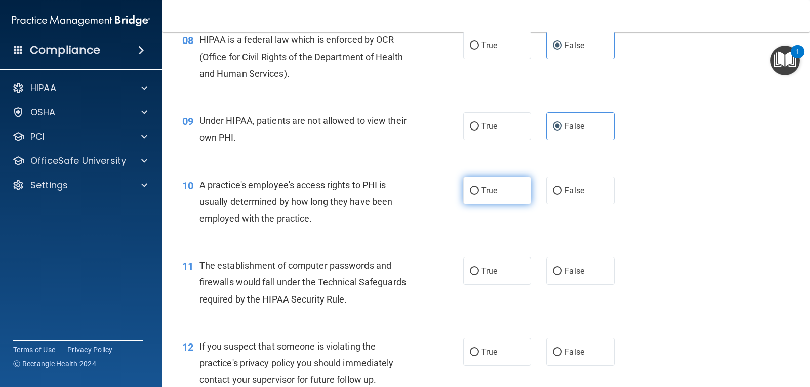
click at [479, 191] on input "True" at bounding box center [474, 191] width 9 height 8
radio input "true"
click at [490, 266] on span "True" at bounding box center [489, 271] width 16 height 10
click at [479, 268] on input "True" at bounding box center [474, 272] width 9 height 8
radio input "true"
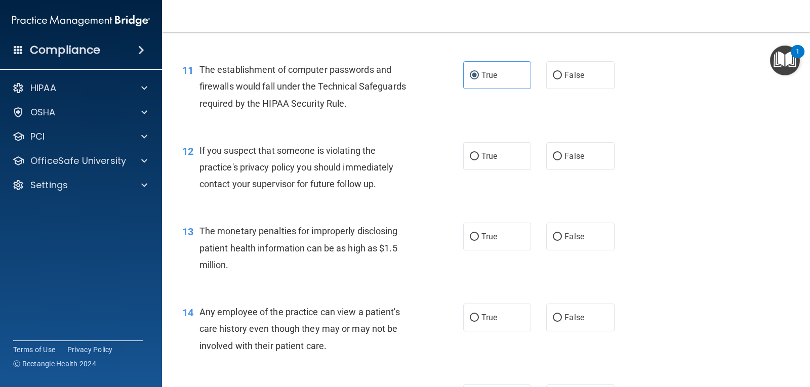
scroll to position [884, 0]
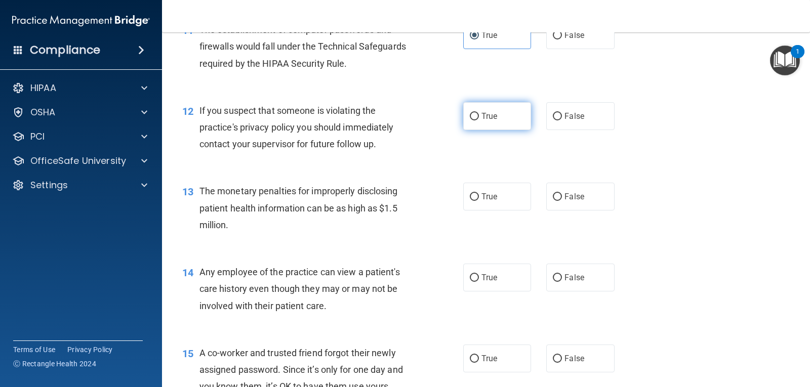
click at [498, 111] on label "True" at bounding box center [497, 116] width 68 height 28
click at [479, 113] on input "True" at bounding box center [474, 117] width 9 height 8
radio input "true"
click at [482, 188] on label "True" at bounding box center [497, 197] width 68 height 28
click at [479, 193] on input "True" at bounding box center [474, 197] width 9 height 8
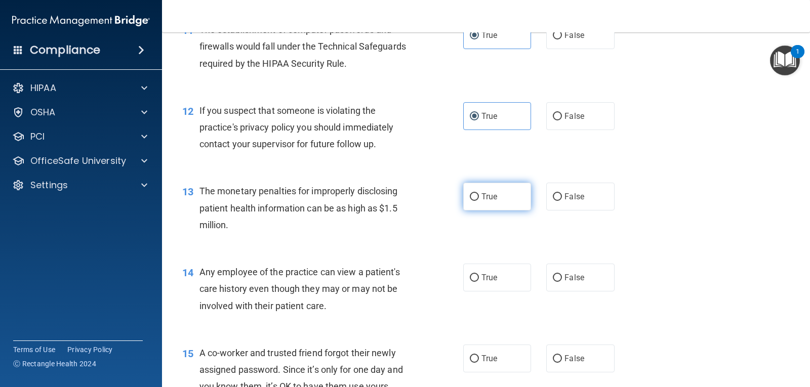
radio input "true"
click at [558, 272] on label "False" at bounding box center [580, 278] width 68 height 28
click at [558, 274] on input "False" at bounding box center [557, 278] width 9 height 8
radio input "true"
click at [558, 357] on label "False" at bounding box center [580, 359] width 68 height 28
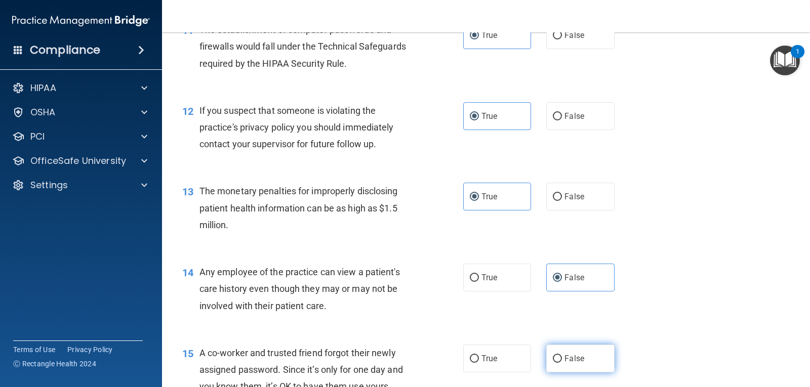
click at [558, 357] on input "False" at bounding box center [557, 359] width 9 height 8
radio input "true"
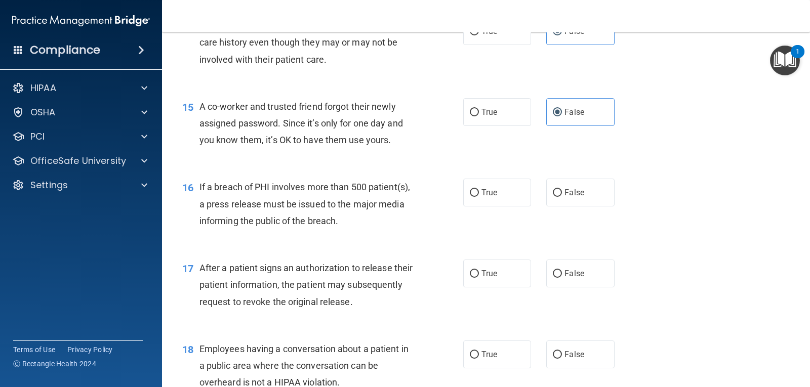
scroll to position [1147, 0]
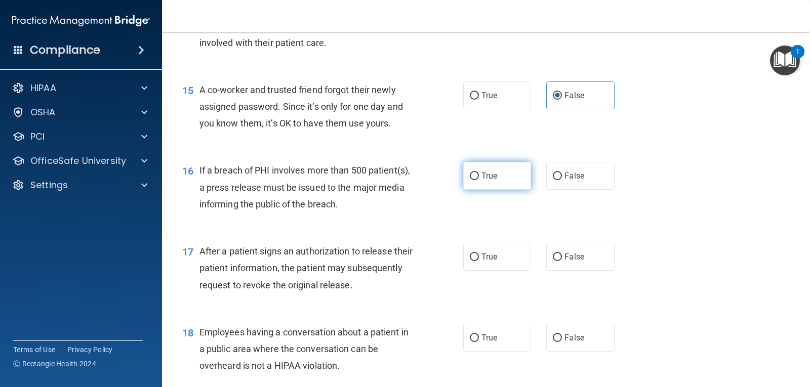
click at [499, 175] on label "True" at bounding box center [497, 176] width 68 height 28
click at [479, 175] on input "True" at bounding box center [474, 177] width 9 height 8
radio input "true"
click at [486, 261] on span "True" at bounding box center [489, 257] width 16 height 10
click at [479, 261] on input "True" at bounding box center [474, 258] width 9 height 8
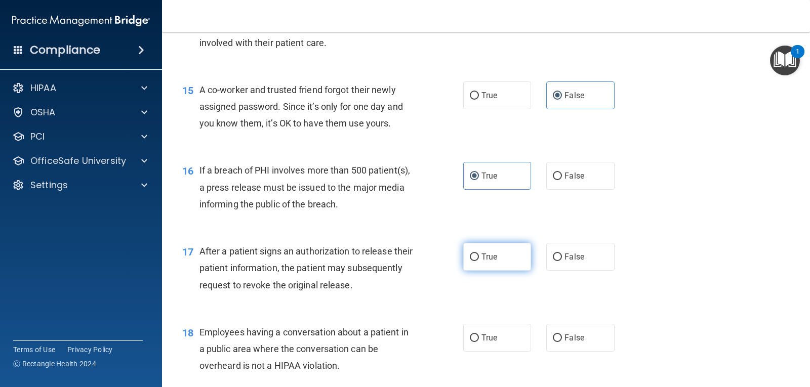
radio input "true"
click at [571, 342] on span "False" at bounding box center [574, 338] width 20 height 10
click at [562, 342] on input "False" at bounding box center [557, 338] width 9 height 8
radio input "true"
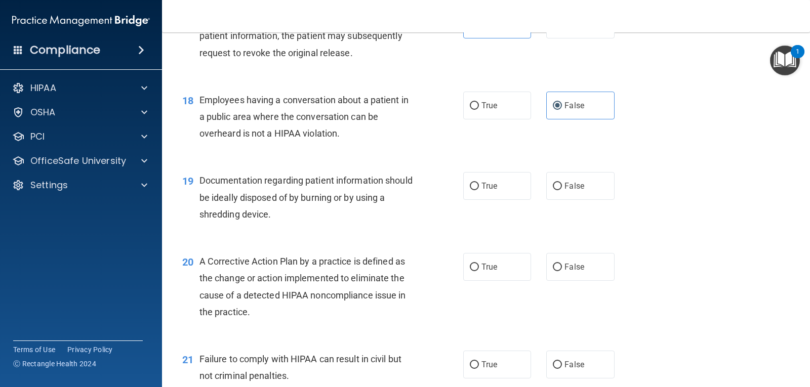
scroll to position [1377, 0]
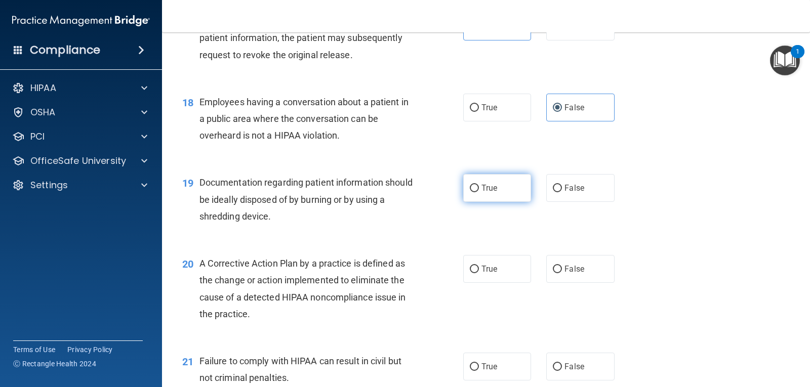
click at [487, 191] on span "True" at bounding box center [489, 188] width 16 height 10
click at [479, 191] on input "True" at bounding box center [474, 189] width 9 height 8
radio input "true"
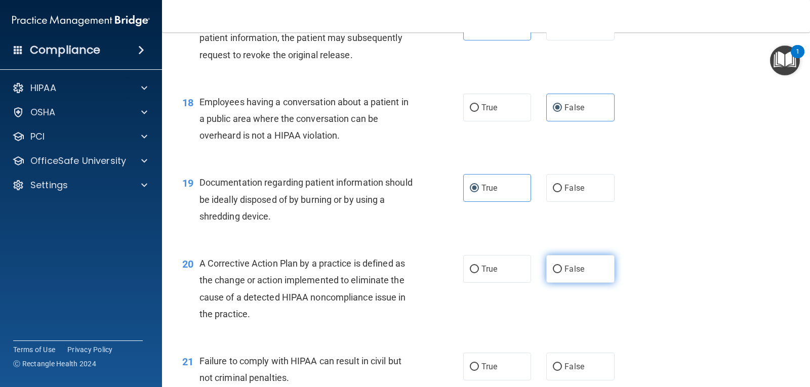
click at [559, 264] on label "False" at bounding box center [580, 269] width 68 height 28
click at [559, 266] on input "False" at bounding box center [557, 270] width 9 height 8
radio input "true"
click at [492, 356] on label "True" at bounding box center [497, 367] width 68 height 28
click at [479, 363] on input "True" at bounding box center [474, 367] width 9 height 8
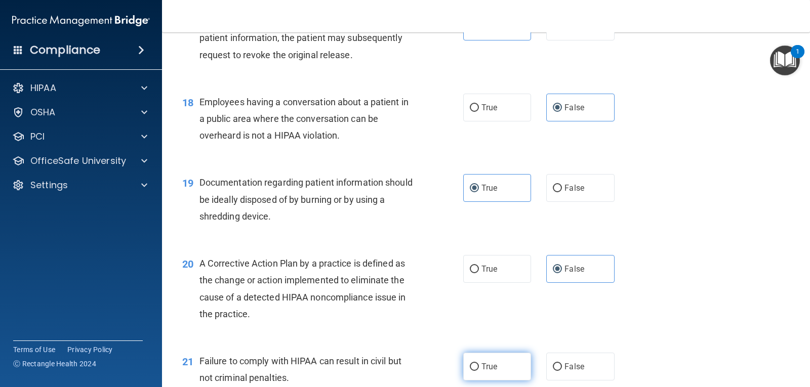
radio input "true"
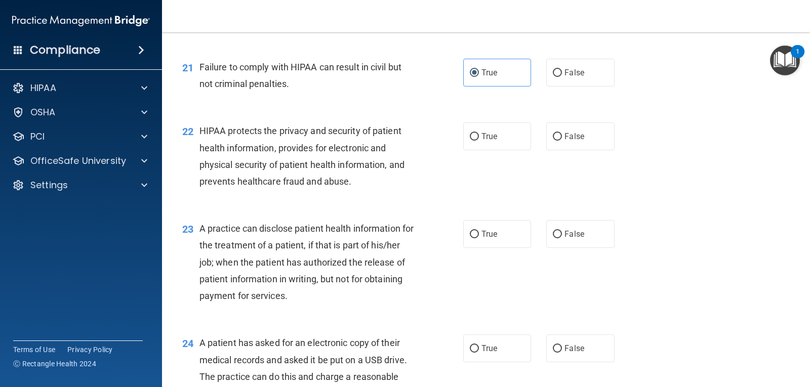
scroll to position [1679, 0]
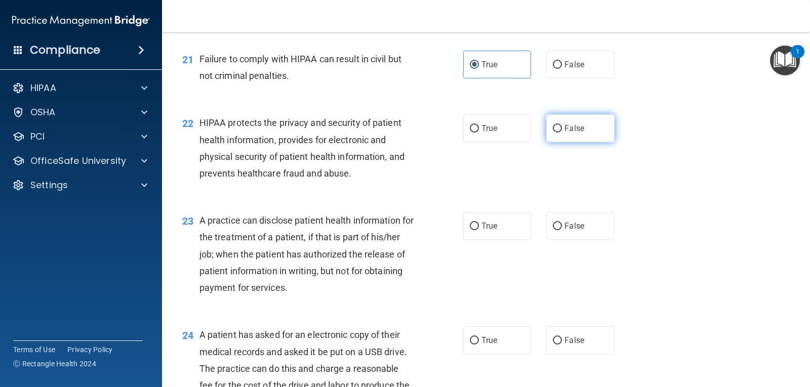
click at [576, 135] on label "False" at bounding box center [580, 128] width 68 height 28
click at [562, 133] on input "False" at bounding box center [557, 129] width 9 height 8
radio input "true"
click at [503, 234] on label "True" at bounding box center [497, 226] width 68 height 28
click at [479, 230] on input "True" at bounding box center [474, 227] width 9 height 8
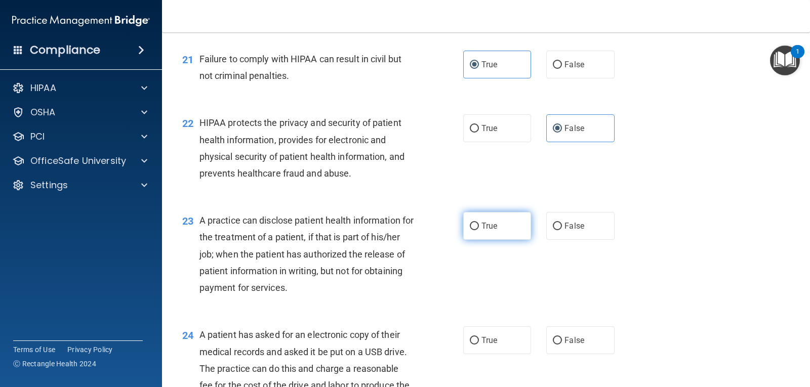
radio input "true"
click at [559, 338] on label "False" at bounding box center [580, 340] width 68 height 28
click at [559, 338] on input "False" at bounding box center [557, 341] width 9 height 8
radio input "true"
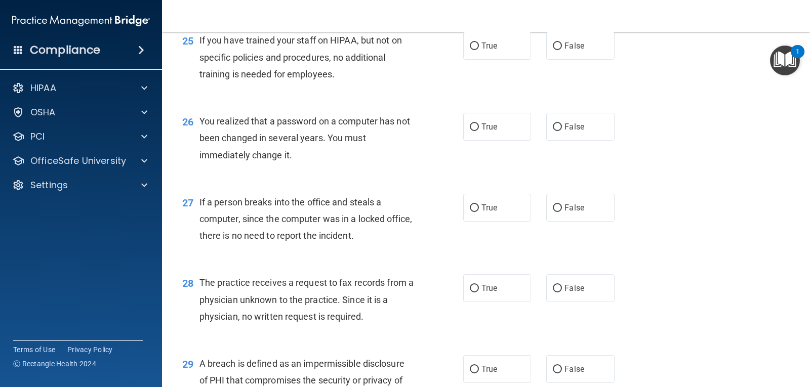
scroll to position [2288, 0]
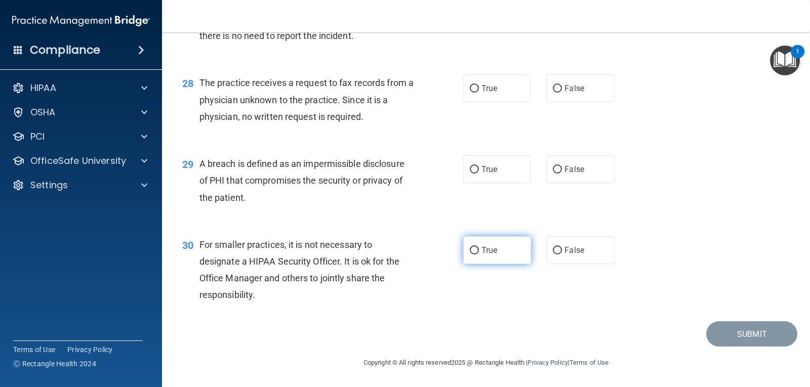
click at [500, 246] on label "True" at bounding box center [497, 250] width 68 height 28
click at [479, 247] on input "True" at bounding box center [474, 251] width 9 height 8
radio input "true"
click at [564, 172] on span "False" at bounding box center [574, 169] width 20 height 10
click at [562, 172] on input "False" at bounding box center [557, 170] width 9 height 8
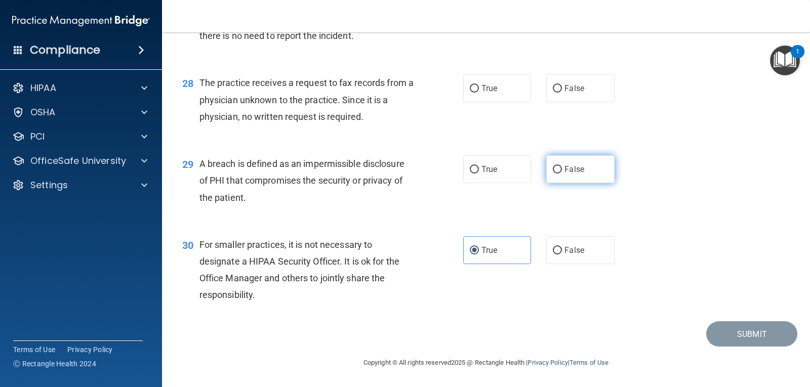
radio input "true"
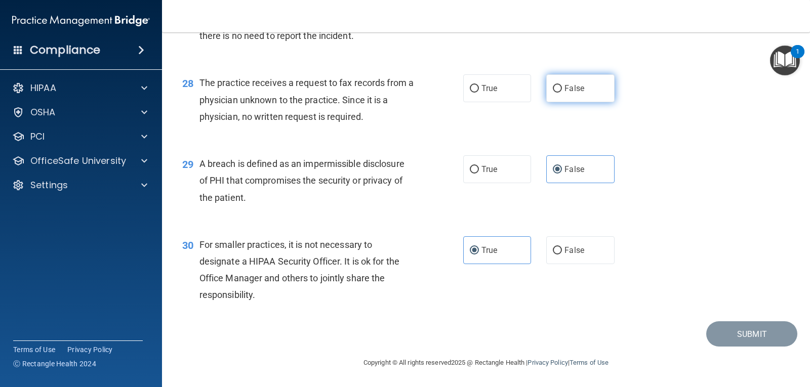
click at [567, 91] on span "False" at bounding box center [574, 88] width 20 height 10
click at [562, 91] on input "False" at bounding box center [557, 89] width 9 height 8
radio input "true"
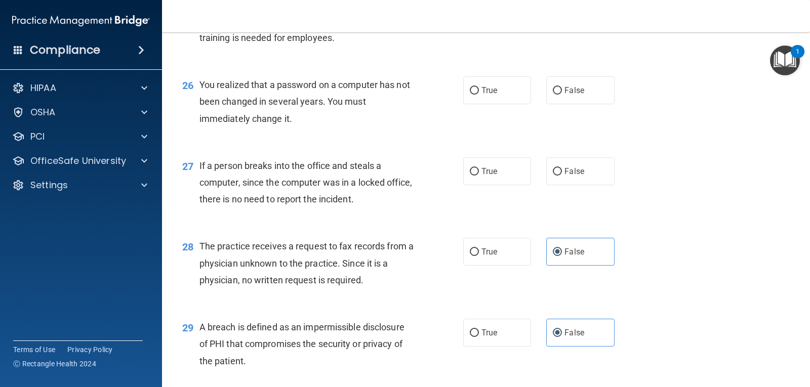
scroll to position [2106, 0]
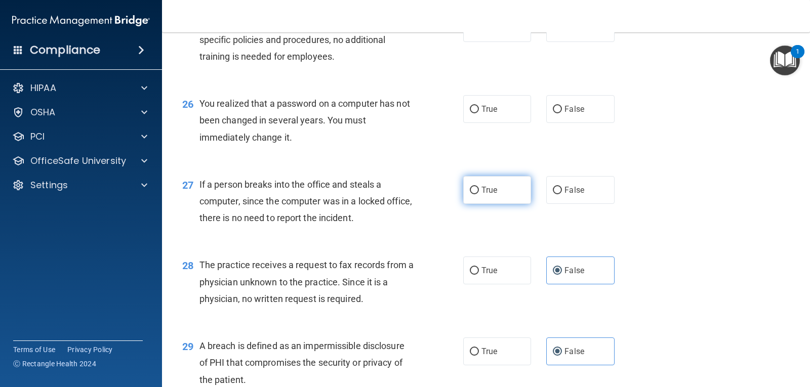
click at [494, 186] on label "True" at bounding box center [497, 190] width 68 height 28
click at [479, 187] on input "True" at bounding box center [474, 191] width 9 height 8
radio input "true"
click at [564, 109] on span "False" at bounding box center [574, 109] width 20 height 10
click at [561, 109] on input "False" at bounding box center [557, 110] width 9 height 8
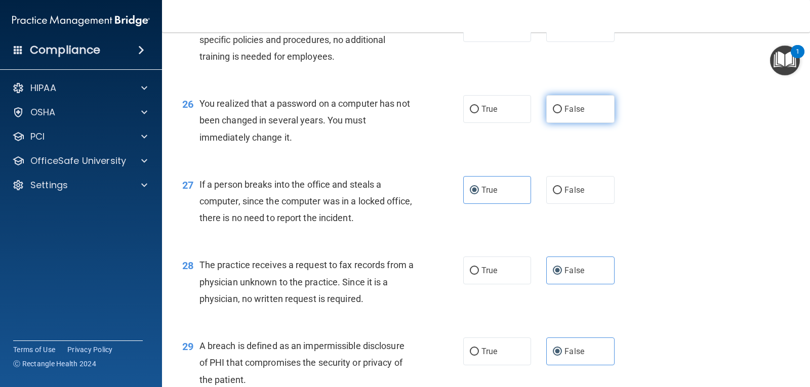
radio input "true"
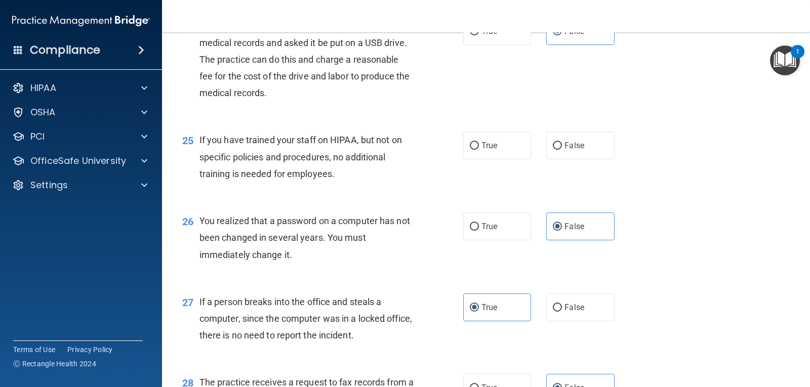
scroll to position [1984, 0]
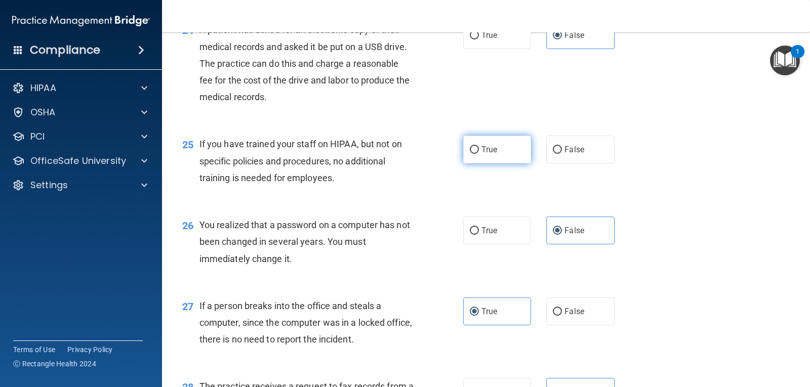
click at [509, 147] on label "True" at bounding box center [497, 150] width 68 height 28
click at [479, 147] on input "True" at bounding box center [474, 150] width 9 height 8
radio input "true"
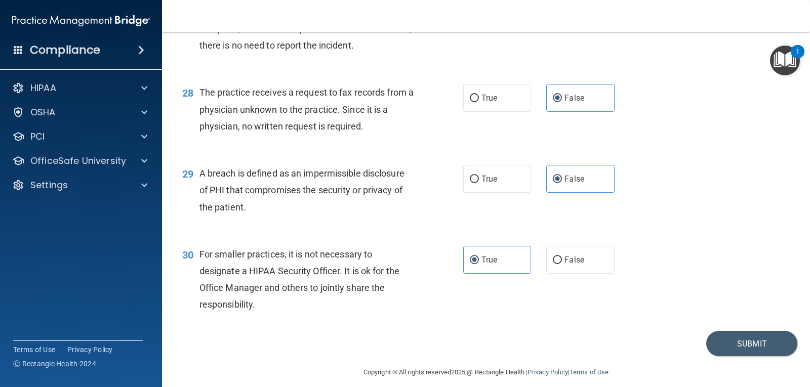
scroll to position [2288, 0]
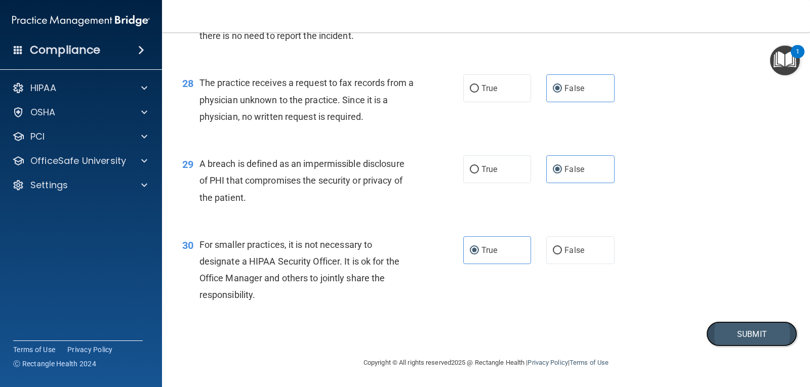
click at [765, 337] on button "Submit" at bounding box center [751, 334] width 91 height 26
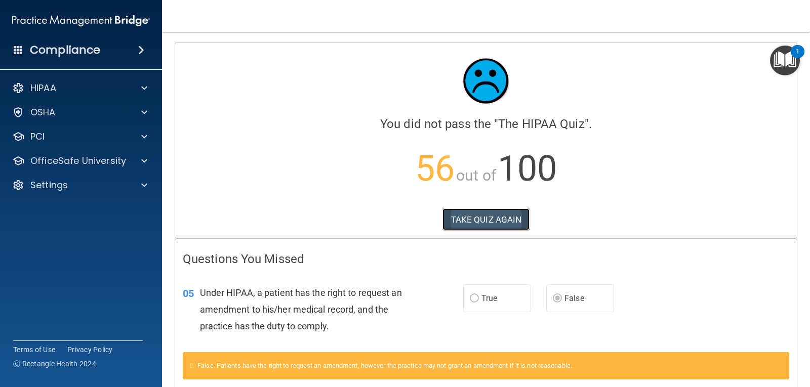
click at [488, 223] on button "TAKE QUIZ AGAIN" at bounding box center [486, 219] width 88 height 22
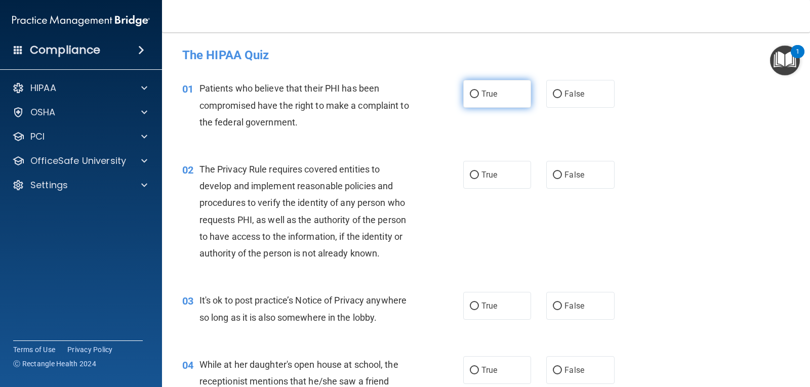
click at [500, 91] on label "True" at bounding box center [497, 94] width 68 height 28
click at [479, 91] on input "True" at bounding box center [474, 95] width 9 height 8
radio input "true"
click at [494, 179] on label "True" at bounding box center [497, 175] width 68 height 28
click at [479, 179] on input "True" at bounding box center [474, 176] width 9 height 8
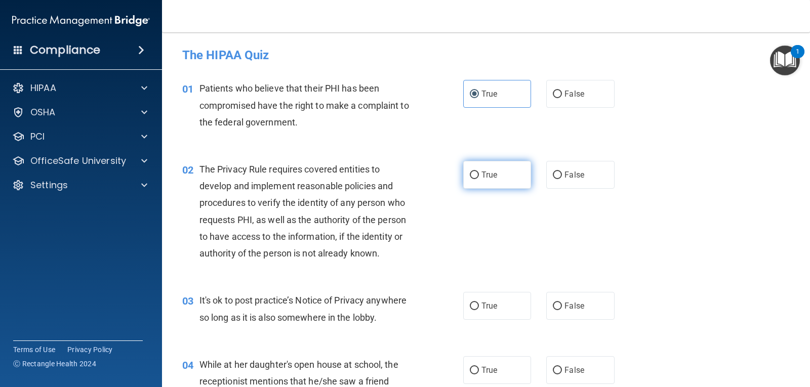
radio input "true"
click at [568, 305] on span "False" at bounding box center [574, 306] width 20 height 10
click at [562, 305] on input "False" at bounding box center [557, 307] width 9 height 8
radio input "true"
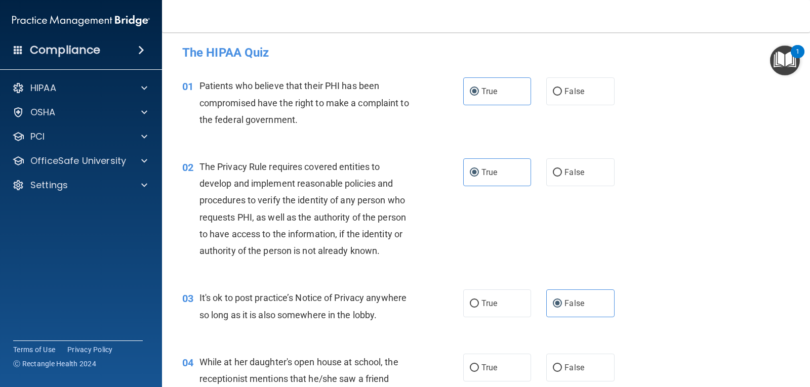
scroll to position [1, 0]
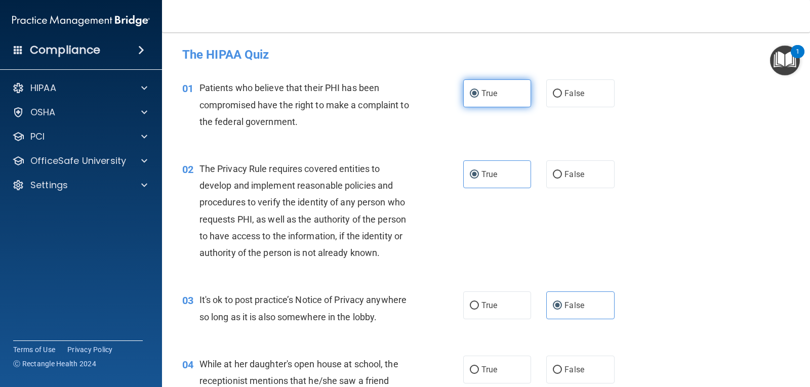
click at [482, 104] on label "True" at bounding box center [497, 93] width 68 height 28
click at [479, 98] on input "True" at bounding box center [474, 94] width 9 height 8
click at [483, 159] on div "02 The Privacy Rule requires covered entities to develop and implement reasonab…" at bounding box center [486, 213] width 622 height 131
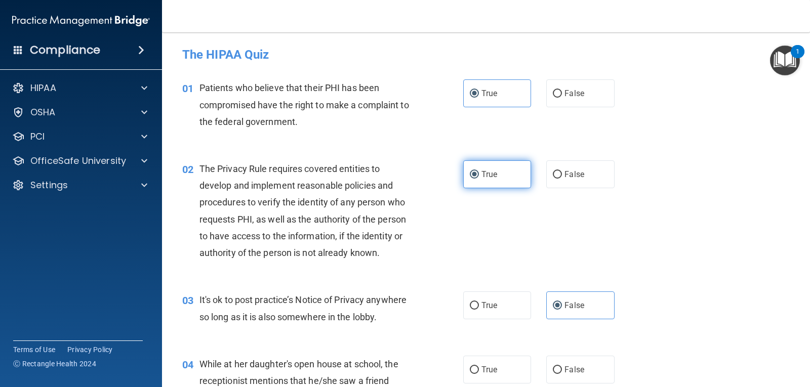
click at [481, 177] on span "True" at bounding box center [489, 175] width 16 height 10
click at [479, 177] on input "True" at bounding box center [474, 175] width 9 height 8
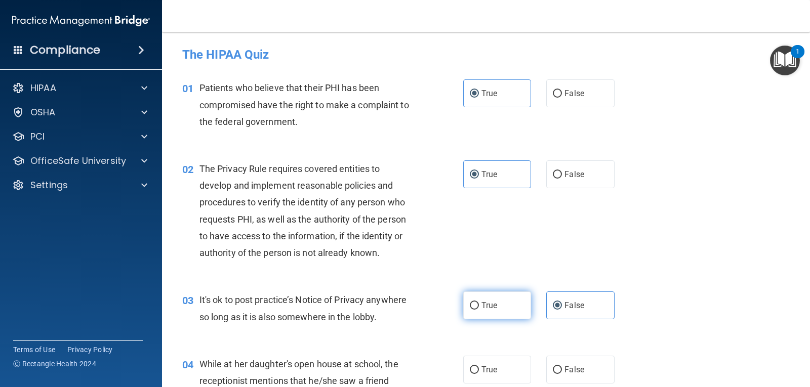
click at [473, 306] on input "True" at bounding box center [474, 306] width 9 height 8
radio input "true"
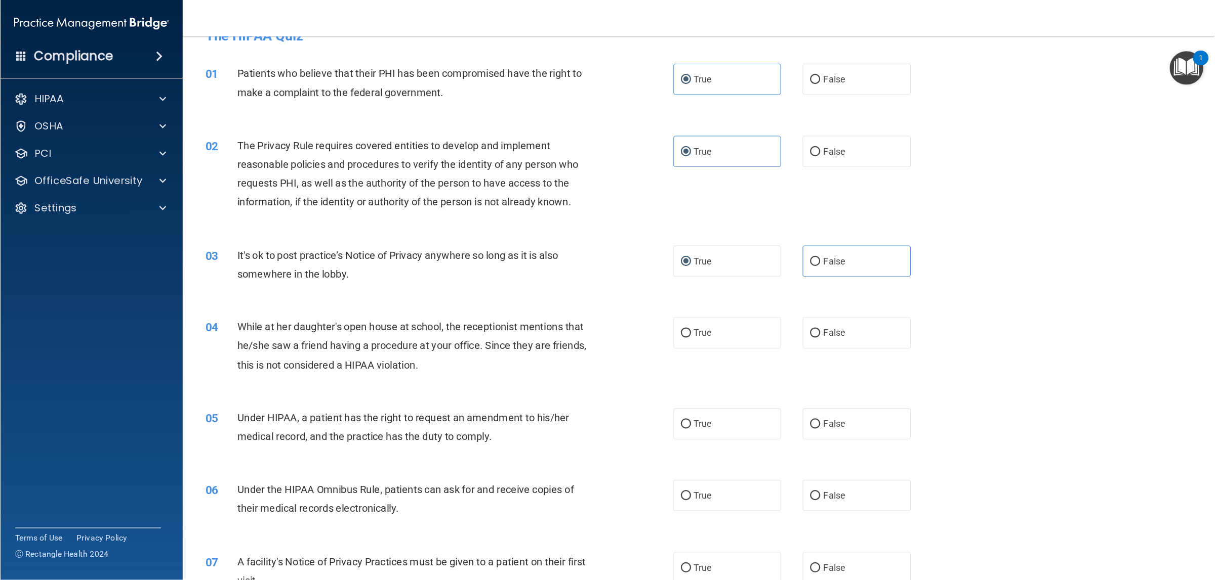
scroll to position [23, 0]
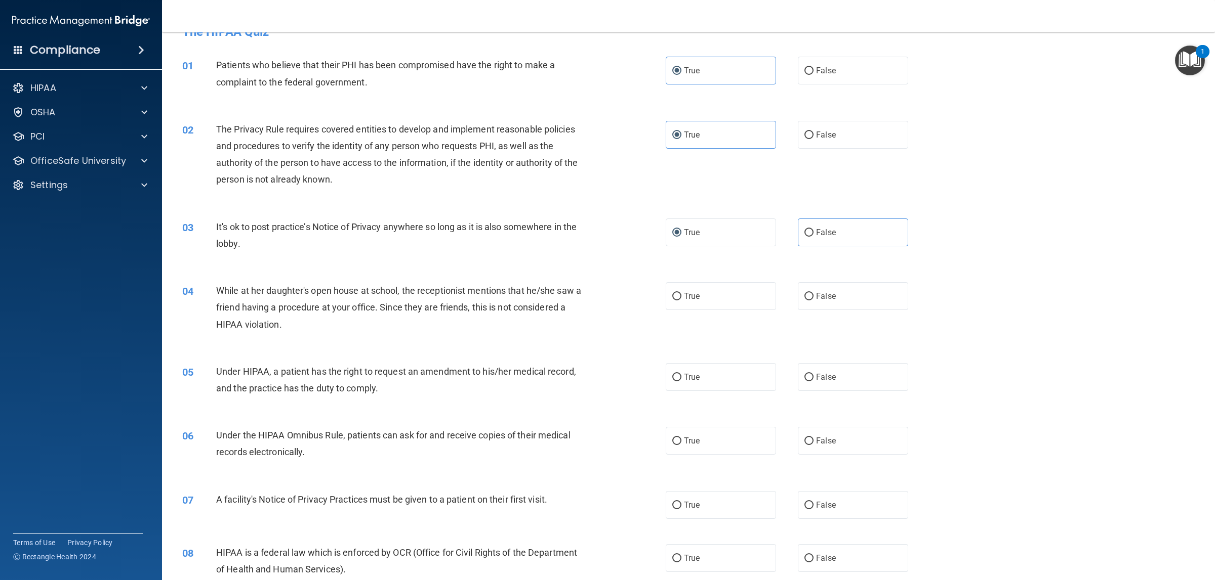
drag, startPoint x: 789, startPoint y: 1, endPoint x: 947, endPoint y: 348, distance: 381.6
click at [809, 348] on div "04 While at her daughter's open house at school, the receptionist mentions that…" at bounding box center [688, 310] width 1027 height 81
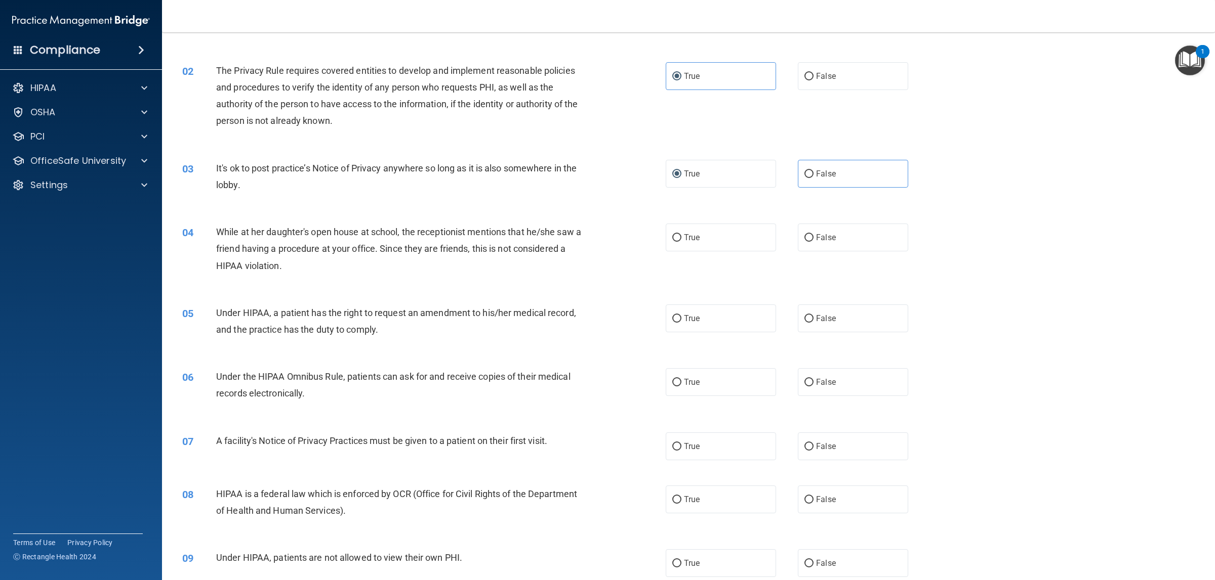
scroll to position [0, 0]
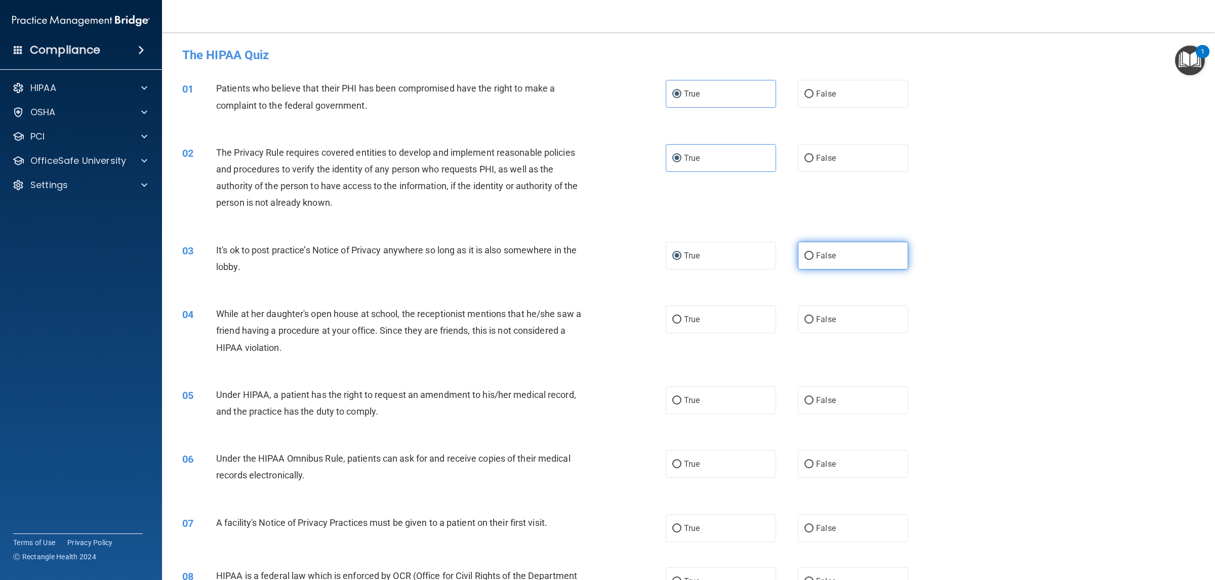
click at [806, 264] on label "False" at bounding box center [853, 256] width 110 height 28
click at [806, 260] on input "False" at bounding box center [808, 257] width 9 height 8
radio input "true"
radio input "false"
click at [809, 303] on div "04 While at her daughter's open house at school, the receptionist mentions that…" at bounding box center [688, 333] width 1027 height 81
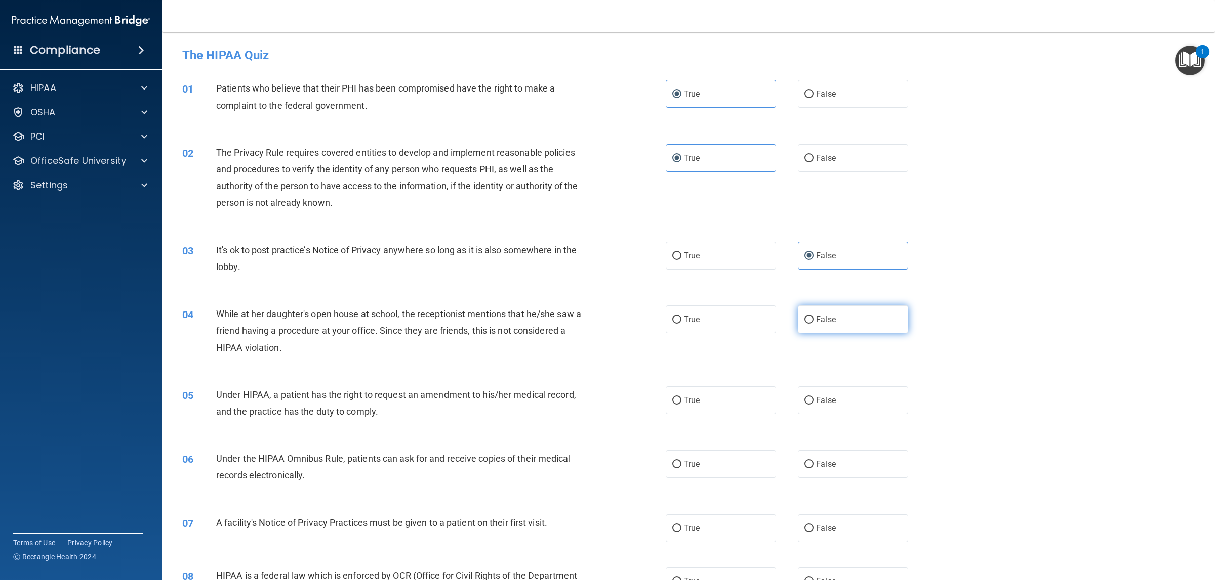
click at [809, 318] on span "False" at bounding box center [826, 320] width 20 height 10
click at [809, 318] on input "False" at bounding box center [808, 320] width 9 height 8
radio input "true"
click at [809, 385] on div "05 Under HIPAA, a patient has the right to request an amendment to his/her medi…" at bounding box center [688, 406] width 1027 height 64
click at [809, 387] on span "False" at bounding box center [826, 401] width 20 height 10
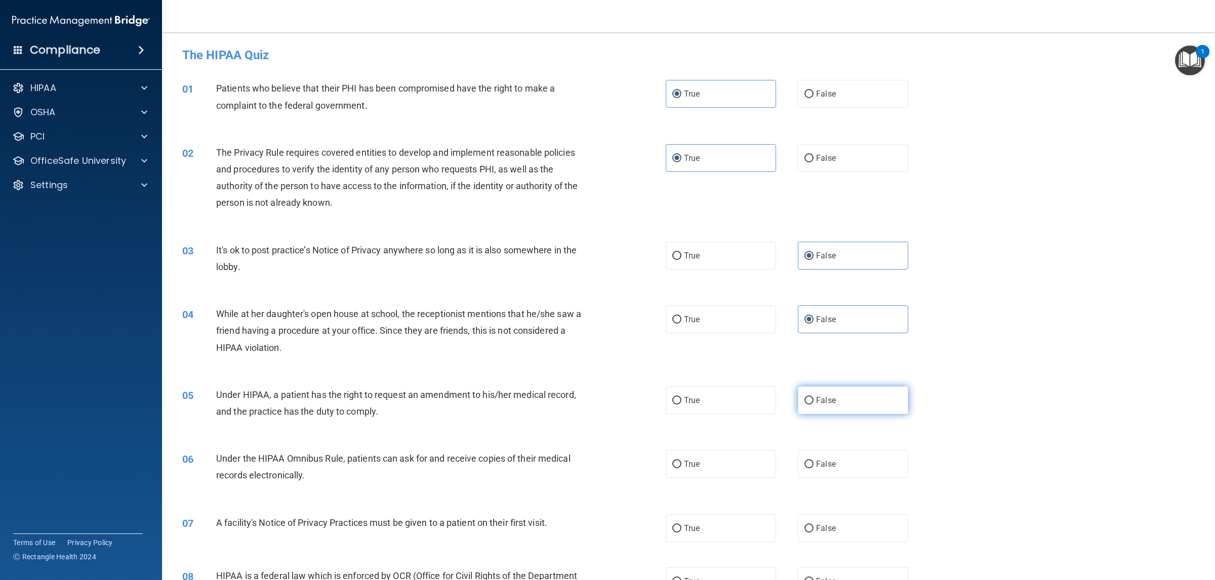
click at [809, 387] on input "False" at bounding box center [808, 401] width 9 height 8
radio input "true"
click at [705, 387] on label "True" at bounding box center [720, 464] width 110 height 28
click at [681, 387] on input "True" at bounding box center [676, 465] width 9 height 8
radio input "true"
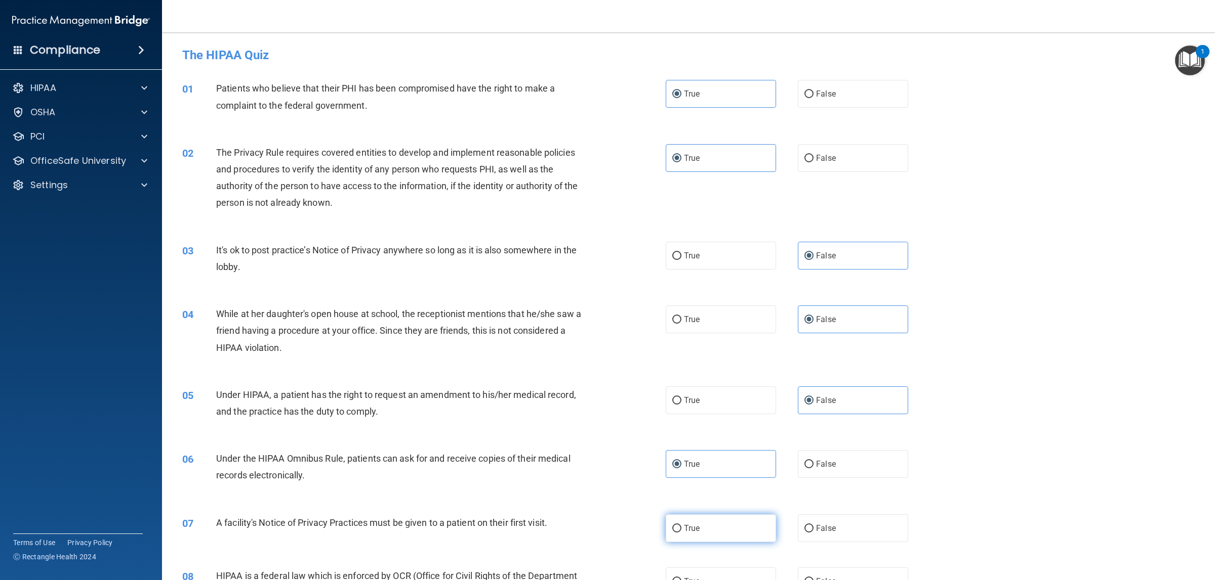
click at [685, 387] on label "True" at bounding box center [720, 529] width 110 height 28
click at [681, 387] on input "True" at bounding box center [676, 529] width 9 height 8
radio input "true"
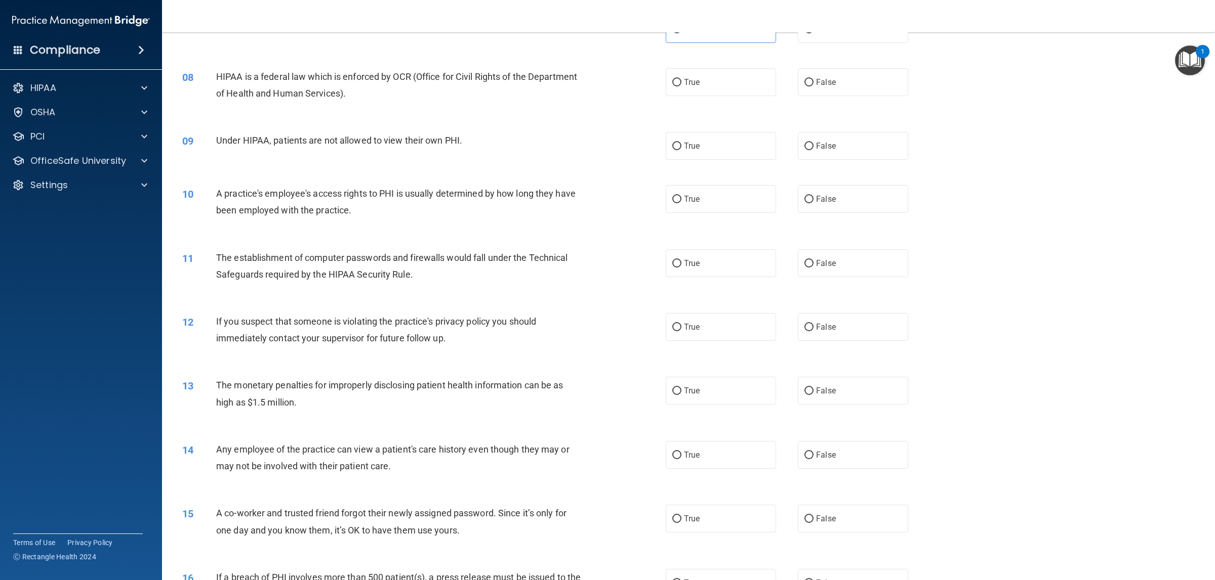
scroll to position [500, 0]
click at [698, 93] on label "True" at bounding box center [720, 82] width 110 height 28
click at [681, 86] on input "True" at bounding box center [676, 82] width 9 height 8
radio input "true"
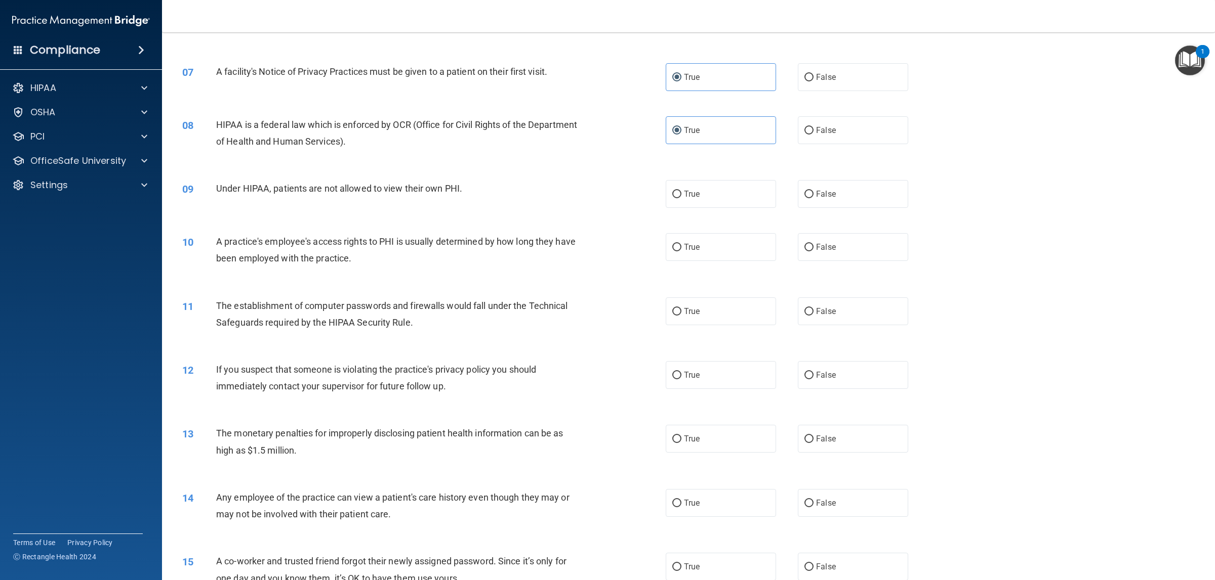
scroll to position [454, 0]
click at [809, 186] on label "False" at bounding box center [853, 192] width 110 height 28
click at [809, 188] on input "False" at bounding box center [808, 192] width 9 height 8
radio input "true"
click at [809, 236] on label "False" at bounding box center [853, 245] width 110 height 28
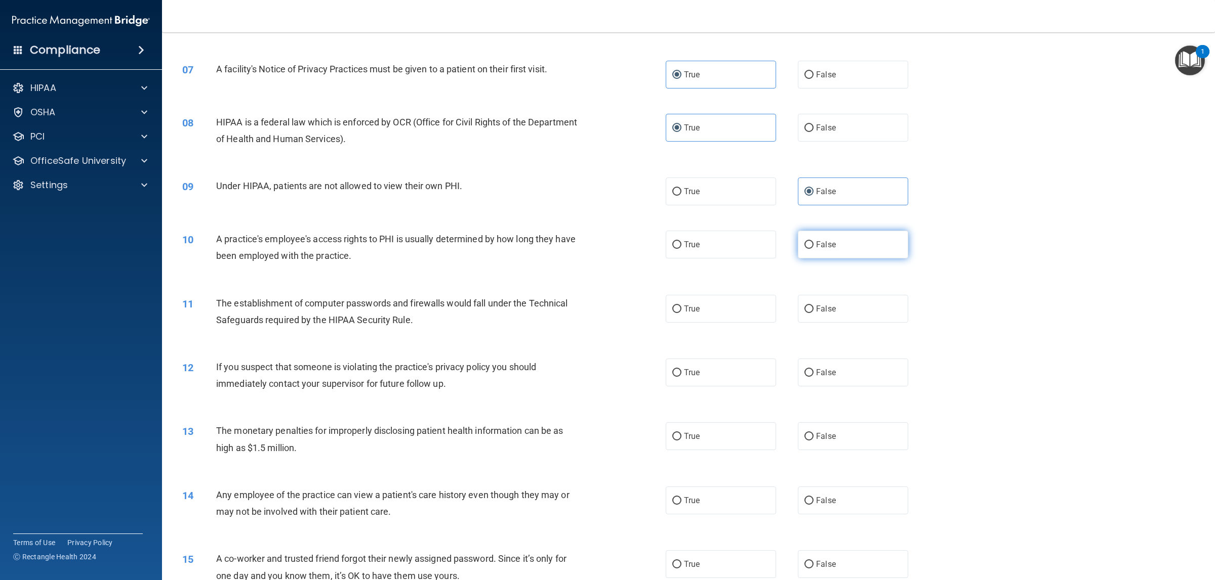
click at [809, 241] on input "False" at bounding box center [808, 245] width 9 height 8
radio input "true"
click at [720, 323] on div "11 The establishment of computer passwords and firewalls would fall under the T…" at bounding box center [688, 314] width 1027 height 64
click at [720, 313] on label "True" at bounding box center [720, 309] width 110 height 28
click at [681, 313] on input "True" at bounding box center [676, 310] width 9 height 8
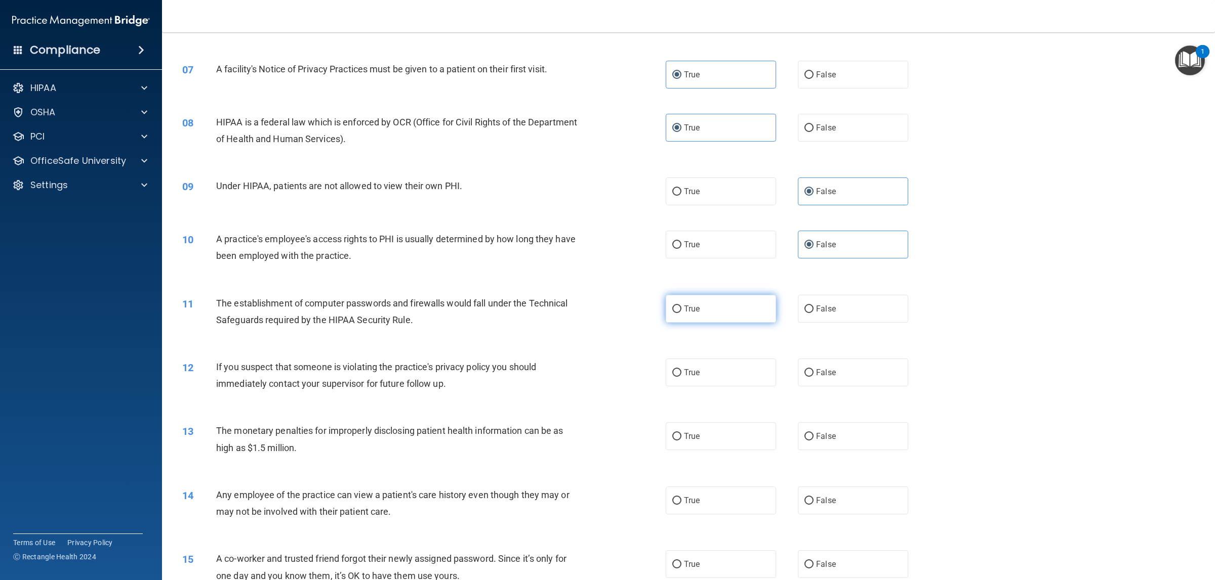
radio input "true"
click at [719, 354] on div "12 If you suspect that someone is violating the practice's privacy policy you s…" at bounding box center [688, 378] width 1027 height 64
click at [709, 366] on label "True" at bounding box center [720, 373] width 110 height 28
click at [681, 369] on input "True" at bounding box center [676, 373] width 9 height 8
radio input "true"
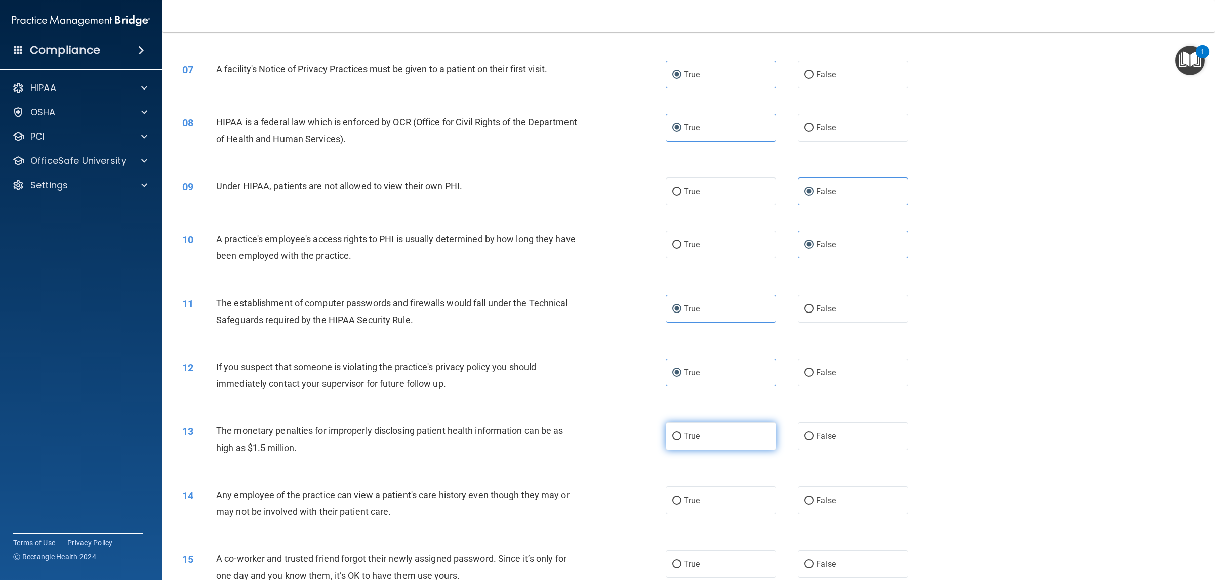
click at [702, 387] on label "True" at bounding box center [720, 437] width 110 height 28
click at [681, 387] on input "True" at bounding box center [676, 437] width 9 height 8
radio input "true"
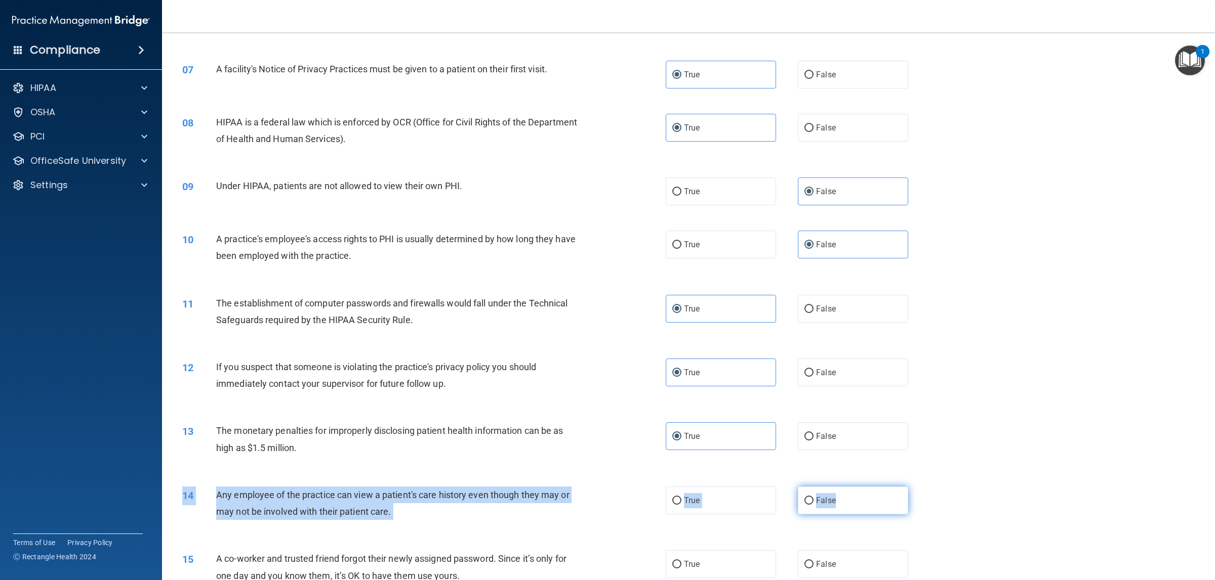
drag, startPoint x: 855, startPoint y: 436, endPoint x: 839, endPoint y: 492, distance: 58.5
click at [809, 387] on label "False" at bounding box center [853, 501] width 110 height 28
click at [809, 387] on input "False" at bounding box center [808, 501] width 9 height 8
radio input "true"
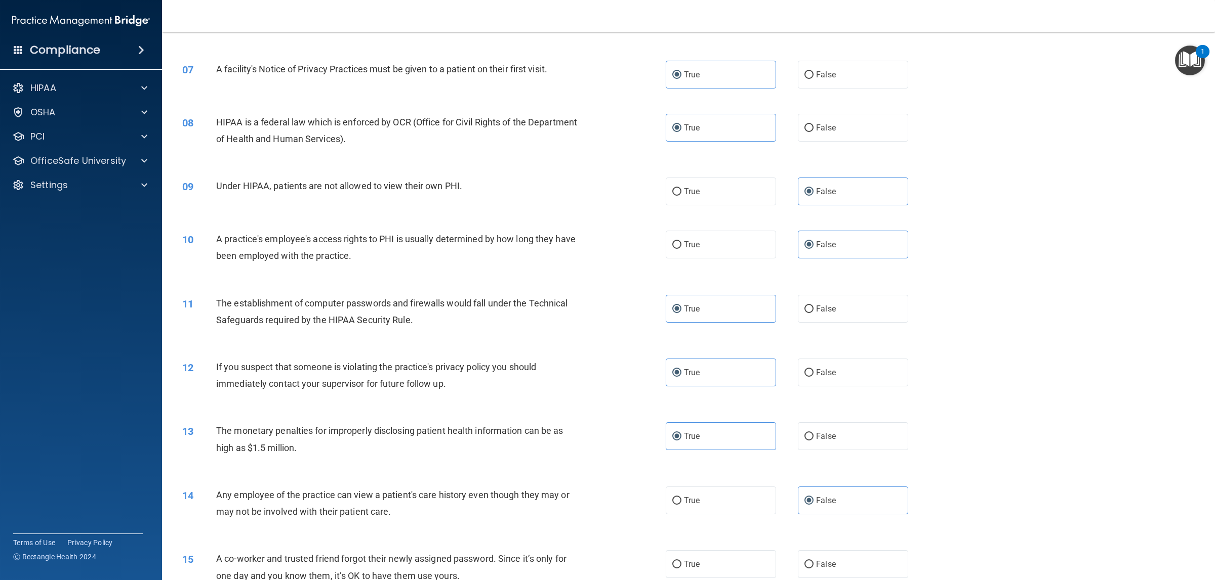
click at [809, 387] on div "13 The monetary penalties for improperly disclosing patient health information …" at bounding box center [688, 442] width 1027 height 64
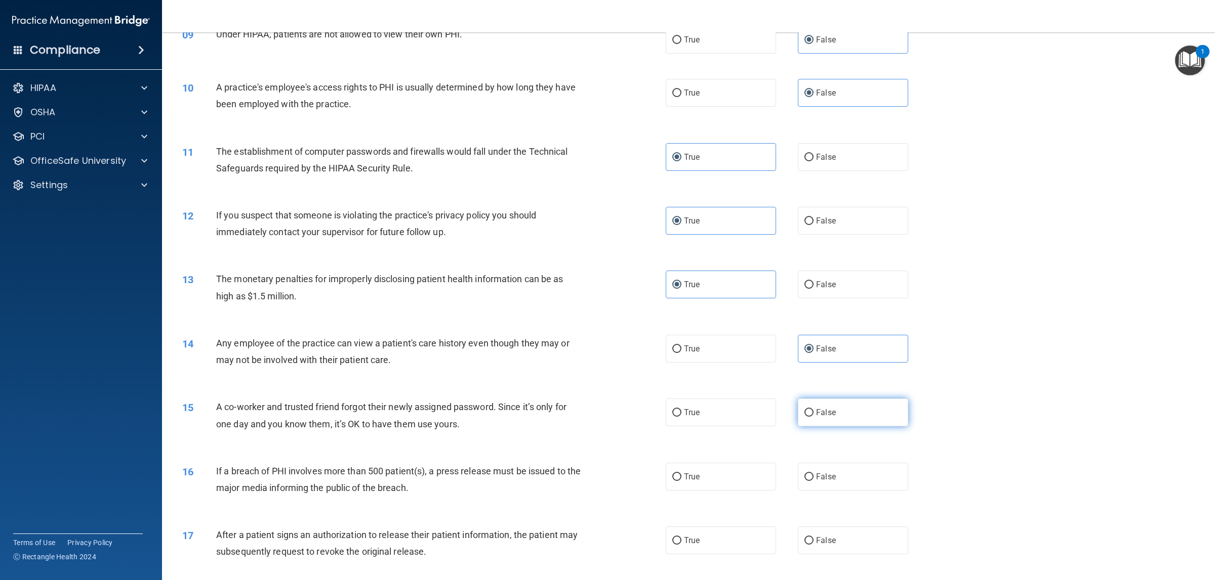
click at [809, 387] on label "False" at bounding box center [853, 413] width 110 height 28
click at [809, 387] on input "False" at bounding box center [808, 413] width 9 height 8
radio input "true"
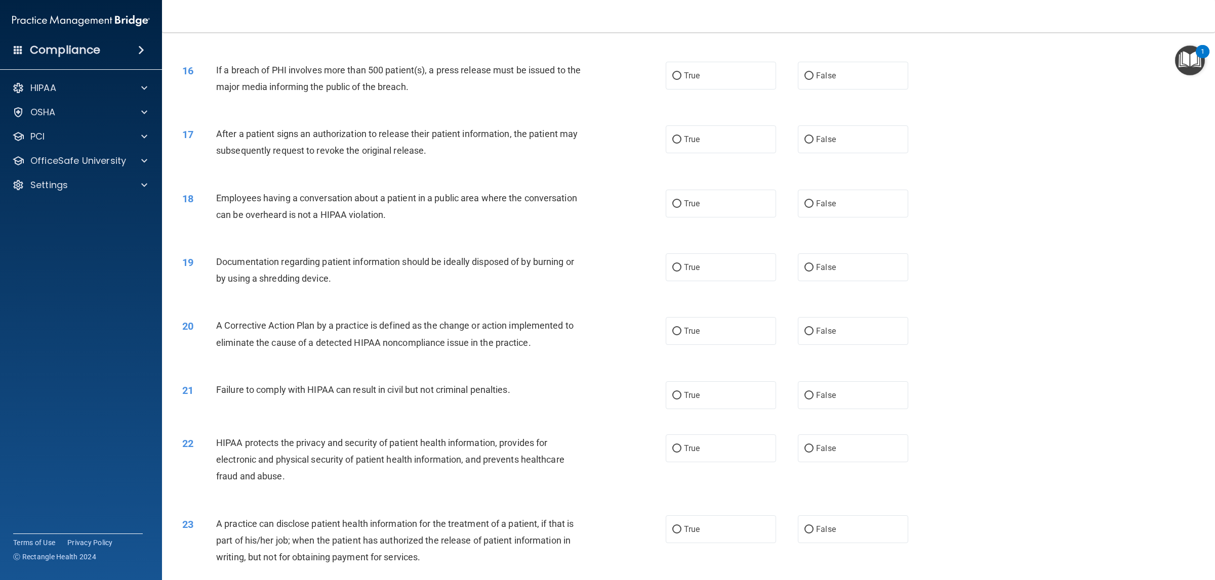
scroll to position [1008, 0]
click at [719, 84] on label "True" at bounding box center [720, 75] width 110 height 28
click at [681, 79] on input "True" at bounding box center [676, 75] width 9 height 8
radio input "true"
click at [695, 131] on label "True" at bounding box center [720, 138] width 110 height 28
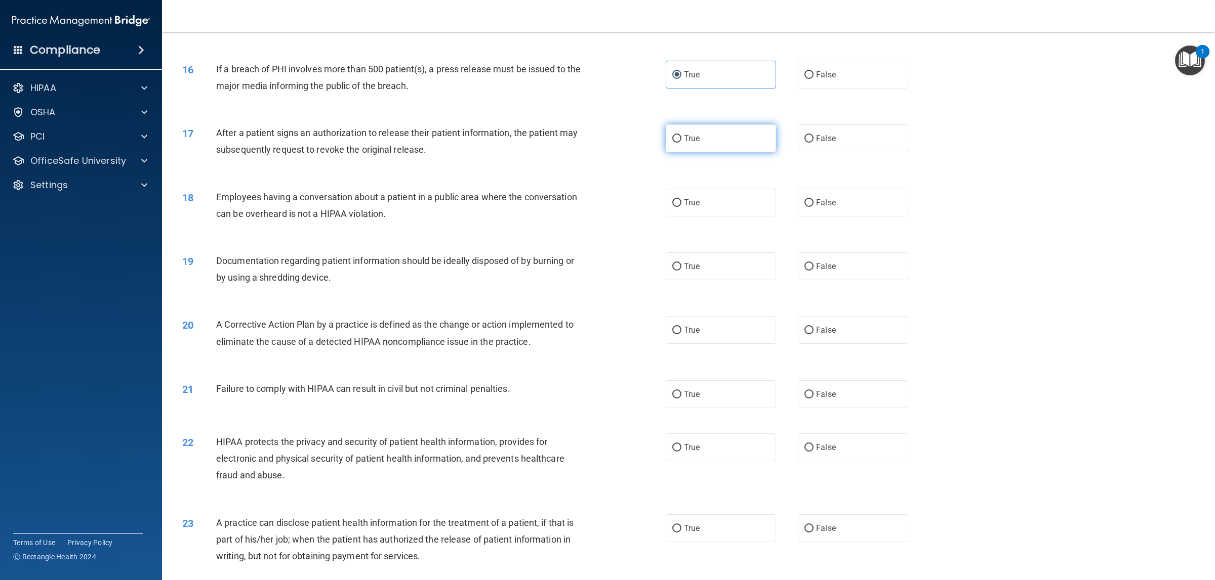
click at [681, 135] on input "True" at bounding box center [676, 139] width 9 height 8
radio input "true"
click at [809, 195] on label "False" at bounding box center [853, 203] width 110 height 28
click at [809, 199] on input "False" at bounding box center [808, 203] width 9 height 8
radio input "true"
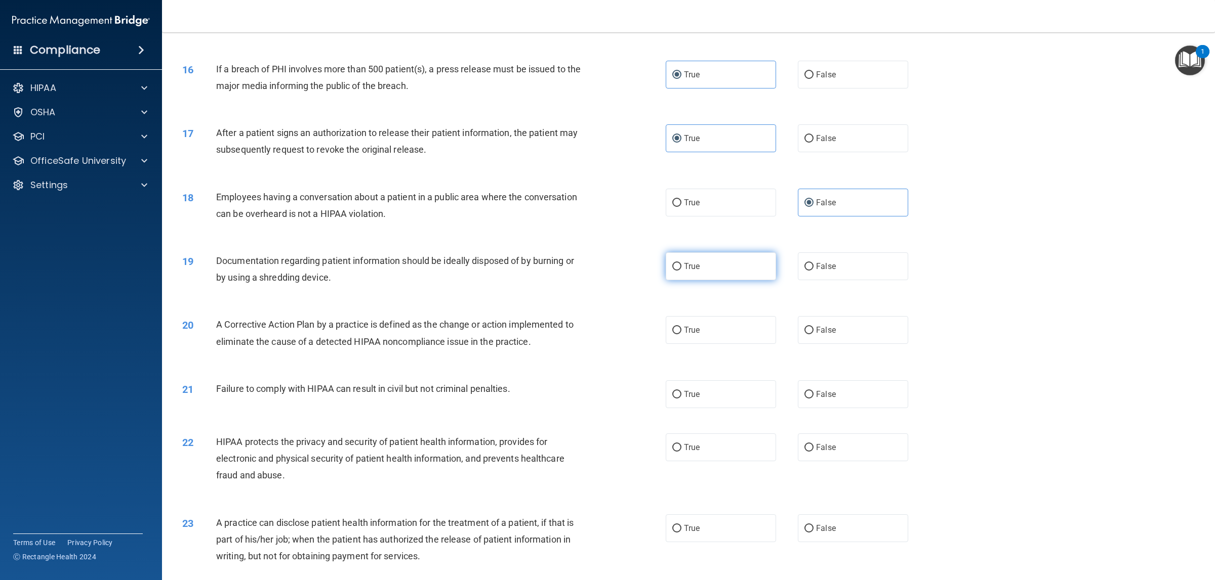
click at [714, 258] on label "True" at bounding box center [720, 267] width 110 height 28
click at [681, 263] on input "True" at bounding box center [676, 267] width 9 height 8
radio input "true"
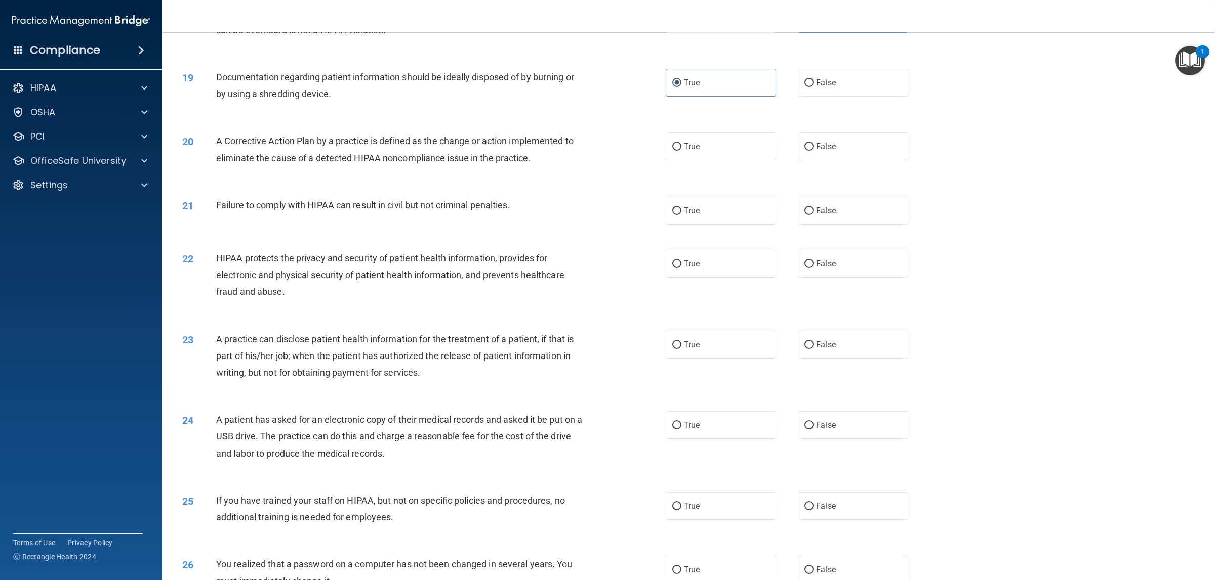
scroll to position [1197, 0]
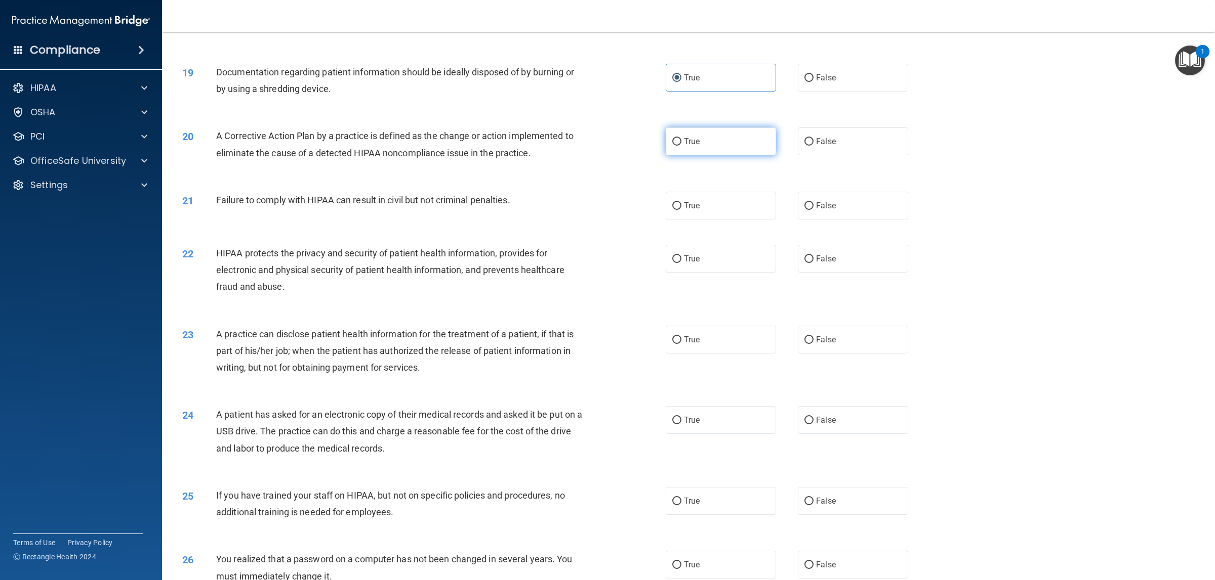
click at [721, 131] on label "True" at bounding box center [720, 142] width 110 height 28
click at [681, 138] on input "True" at bounding box center [676, 142] width 9 height 8
radio input "true"
click at [809, 205] on span "False" at bounding box center [826, 206] width 20 height 10
click at [809, 205] on input "False" at bounding box center [808, 206] width 9 height 8
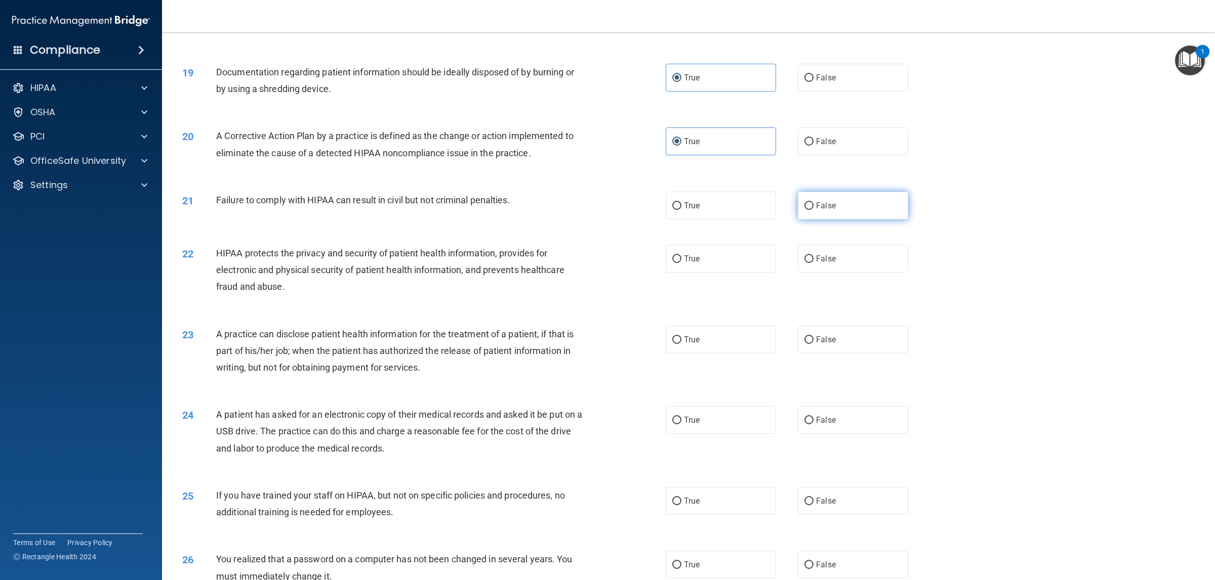
radio input "true"
click at [723, 254] on label "True" at bounding box center [720, 259] width 110 height 28
click at [681, 256] on input "True" at bounding box center [676, 260] width 9 height 8
radio input "true"
click at [809, 342] on span "False" at bounding box center [826, 340] width 20 height 10
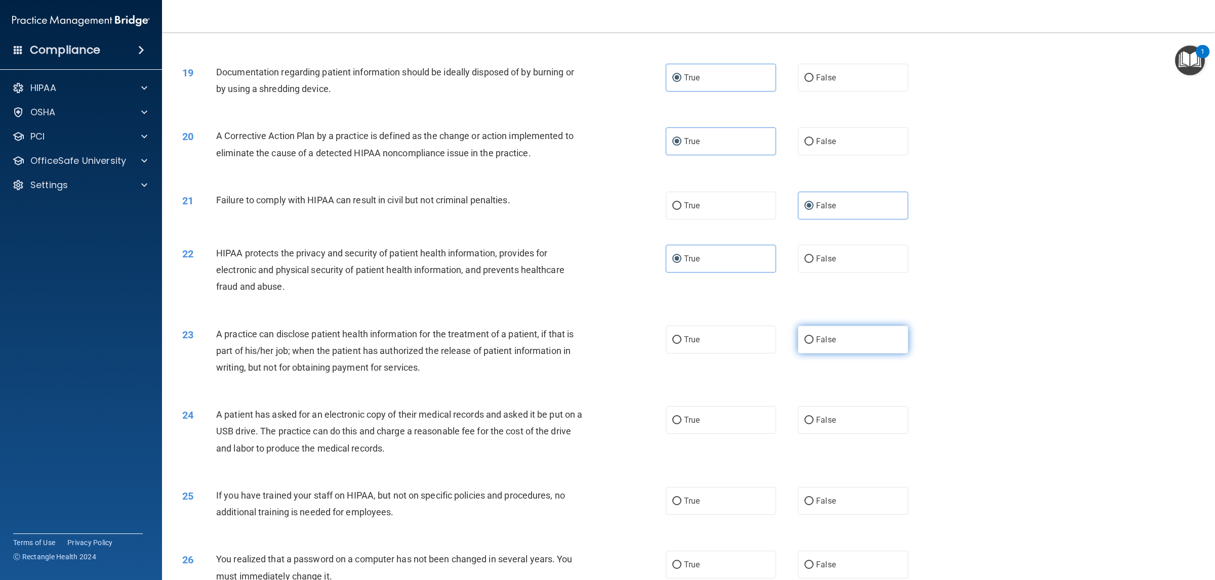
click at [809, 342] on input "False" at bounding box center [808, 341] width 9 height 8
radio input "true"
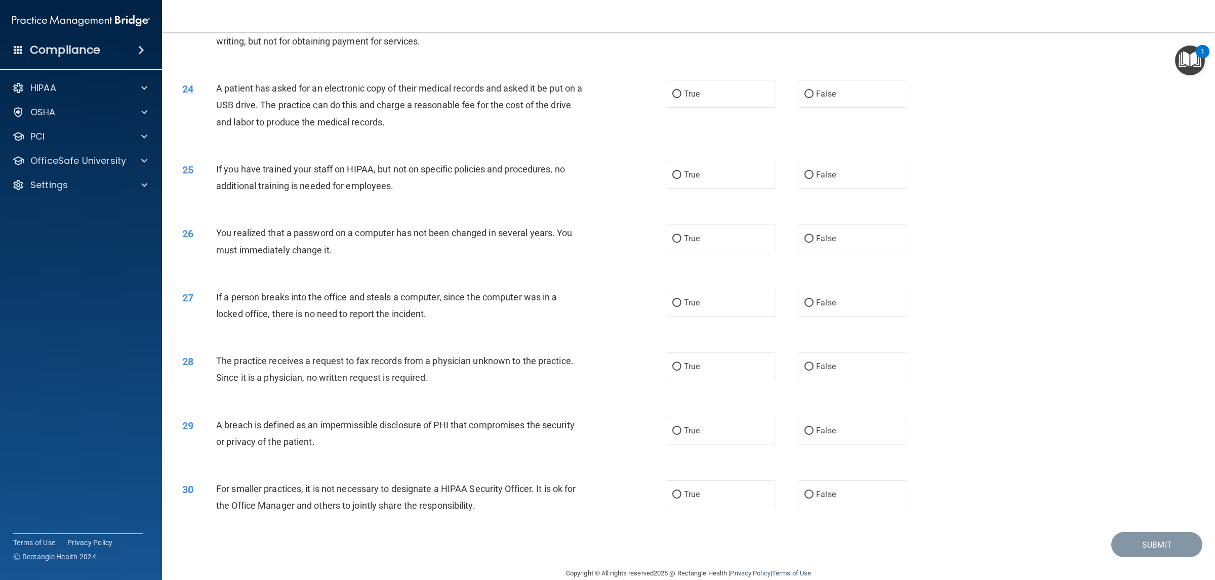
scroll to position [1519, 0]
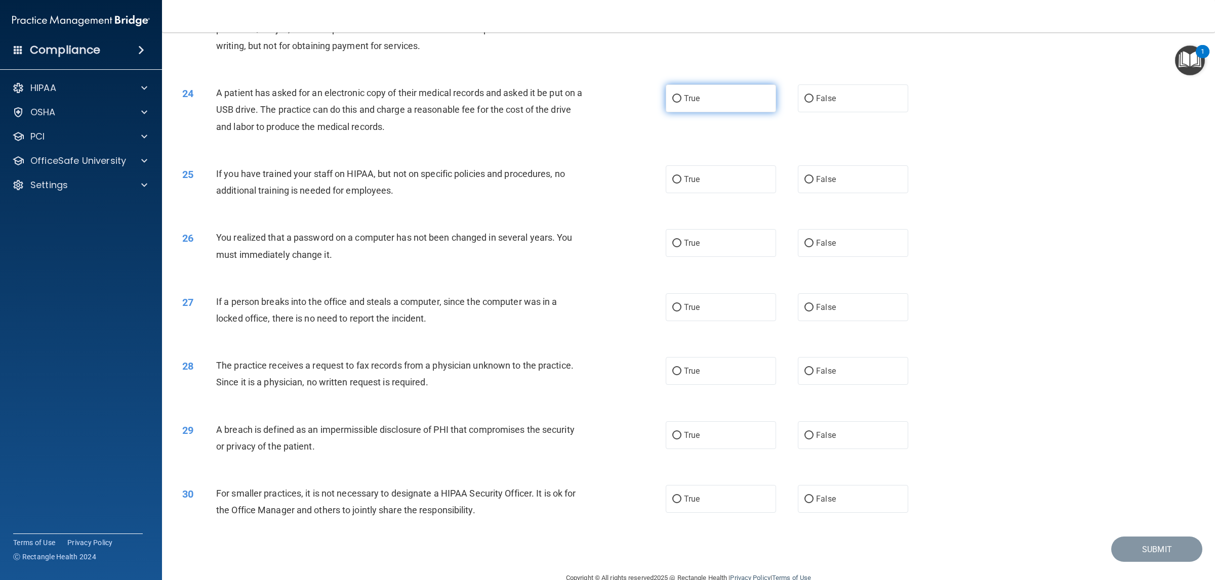
click at [689, 94] on span "True" at bounding box center [692, 99] width 16 height 10
click at [681, 95] on input "True" at bounding box center [676, 99] width 9 height 8
radio input "true"
click at [809, 193] on div "25 If you have trained your staff on HIPAA, but not on specific policies and pr…" at bounding box center [688, 185] width 1027 height 64
click at [809, 171] on label "False" at bounding box center [853, 179] width 110 height 28
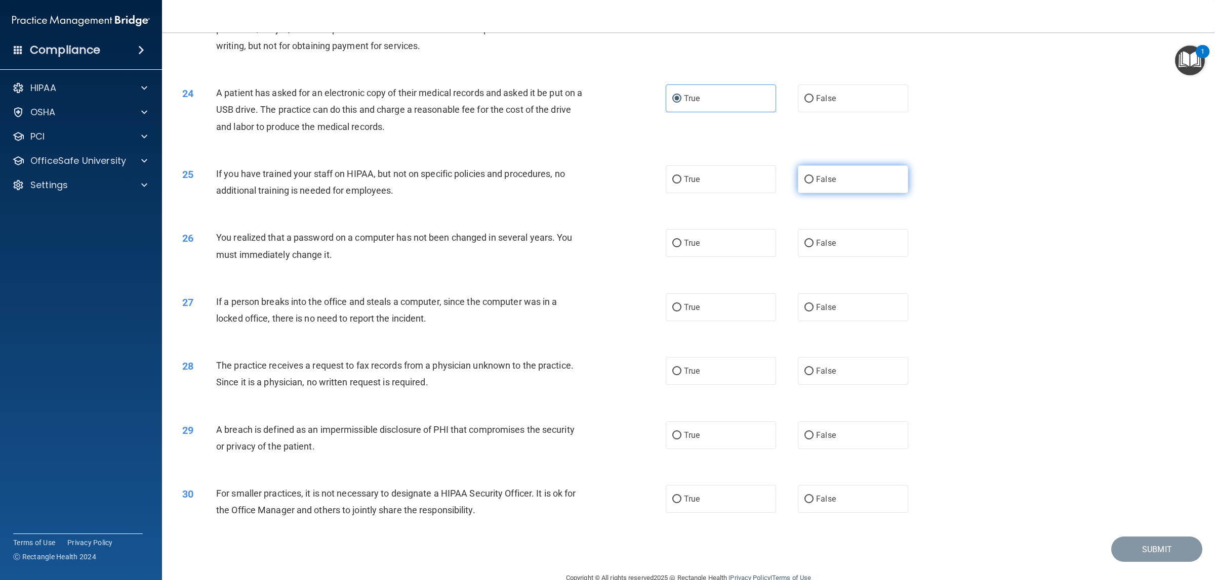
click at [809, 176] on input "False" at bounding box center [808, 180] width 9 height 8
radio input "true"
click at [713, 234] on label "True" at bounding box center [720, 243] width 110 height 28
click at [681, 240] on input "True" at bounding box center [676, 244] width 9 height 8
radio input "true"
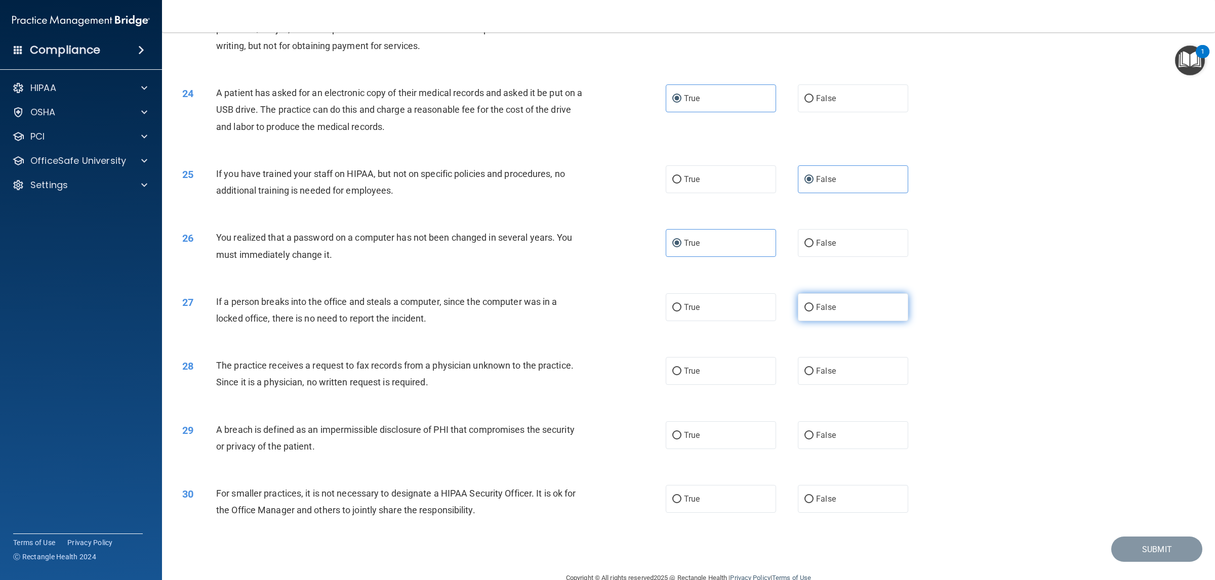
click at [809, 313] on label "False" at bounding box center [853, 308] width 110 height 28
click at [809, 312] on input "False" at bounding box center [808, 308] width 9 height 8
radio input "true"
click at [809, 368] on label "False" at bounding box center [853, 371] width 110 height 28
click at [809, 368] on input "False" at bounding box center [808, 372] width 9 height 8
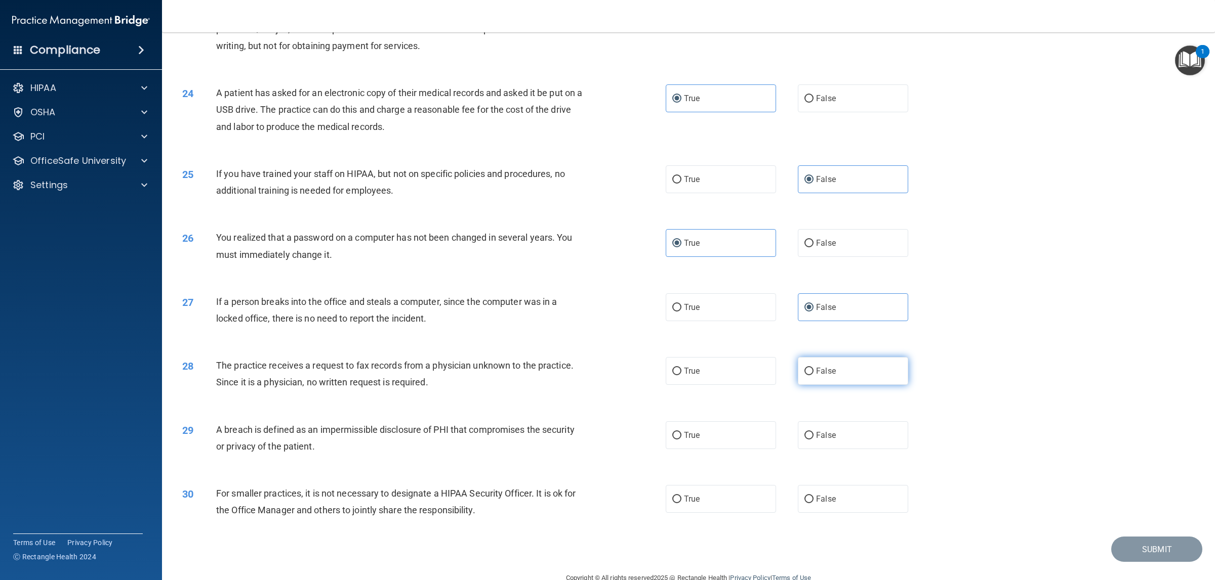
radio input "true"
click at [731, 387] on label "True" at bounding box center [720, 436] width 110 height 28
click at [681, 387] on input "True" at bounding box center [676, 436] width 9 height 8
radio input "true"
click at [809, 387] on label "False" at bounding box center [853, 499] width 110 height 28
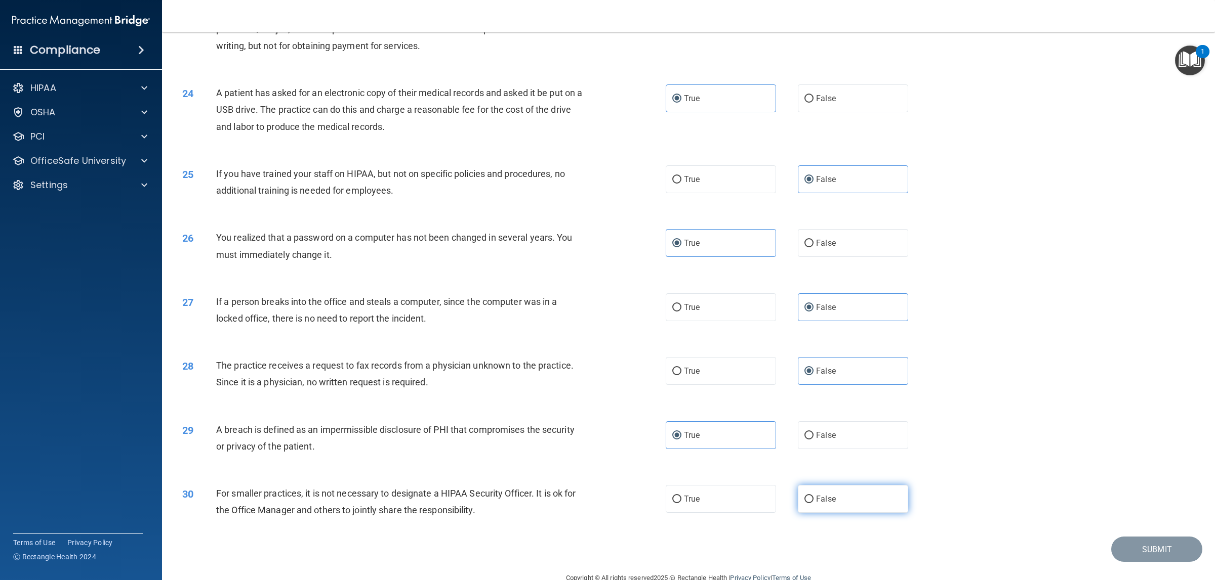
click at [809, 387] on input "False" at bounding box center [808, 500] width 9 height 8
radio input "true"
click at [809, 387] on button "Submit" at bounding box center [1156, 550] width 91 height 26
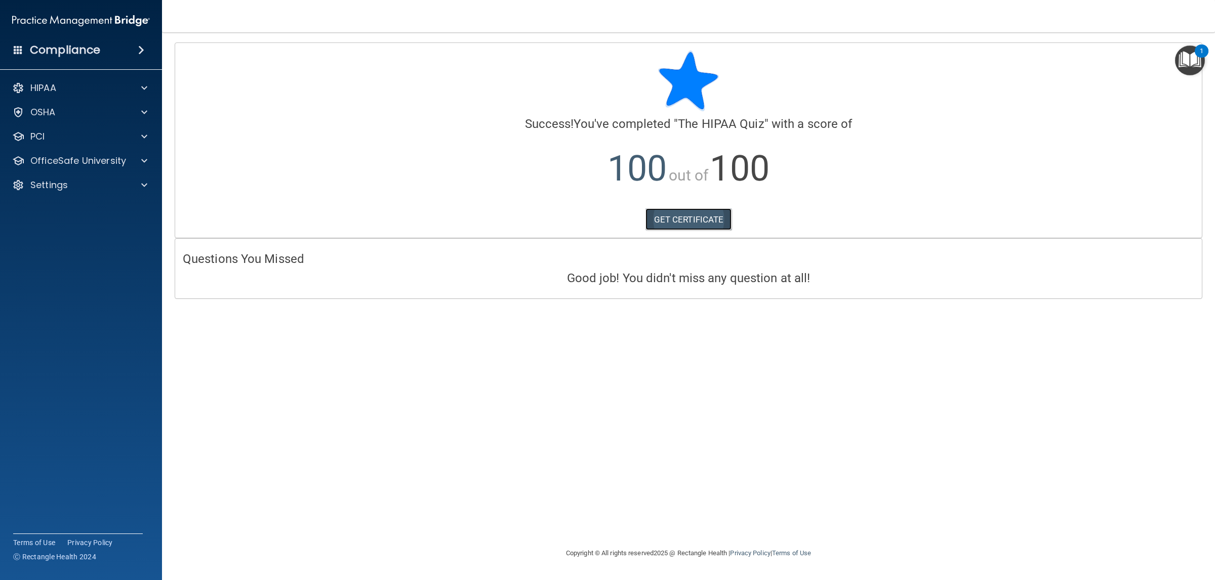
click at [709, 221] on link "GET CERTIFICATE" at bounding box center [688, 219] width 87 height 22
